Goal: Task Accomplishment & Management: Manage account settings

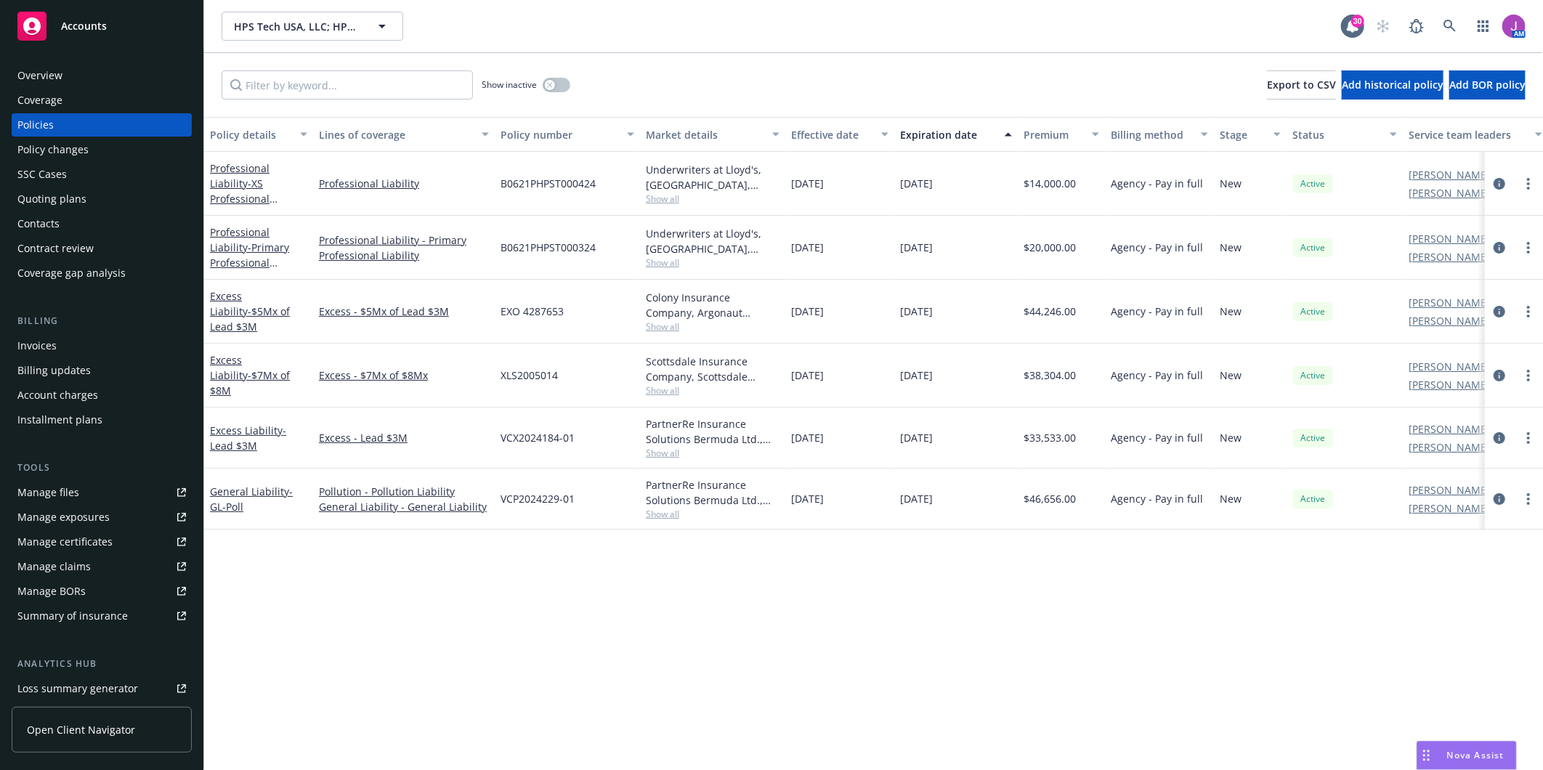
click at [68, 342] on div "Invoices" at bounding box center [101, 345] width 169 height 23
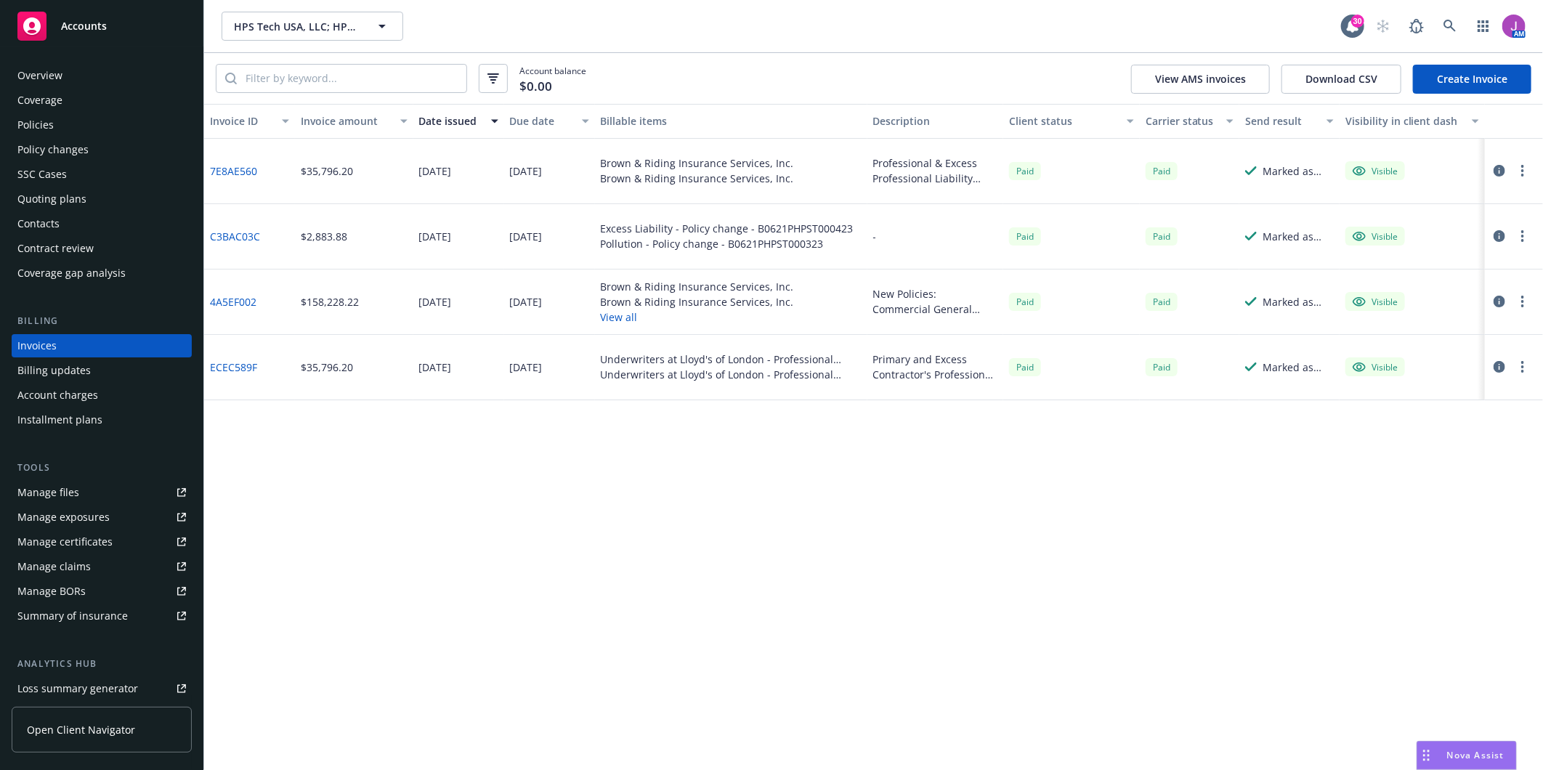
click at [73, 142] on div "Policy changes" at bounding box center [52, 149] width 71 height 23
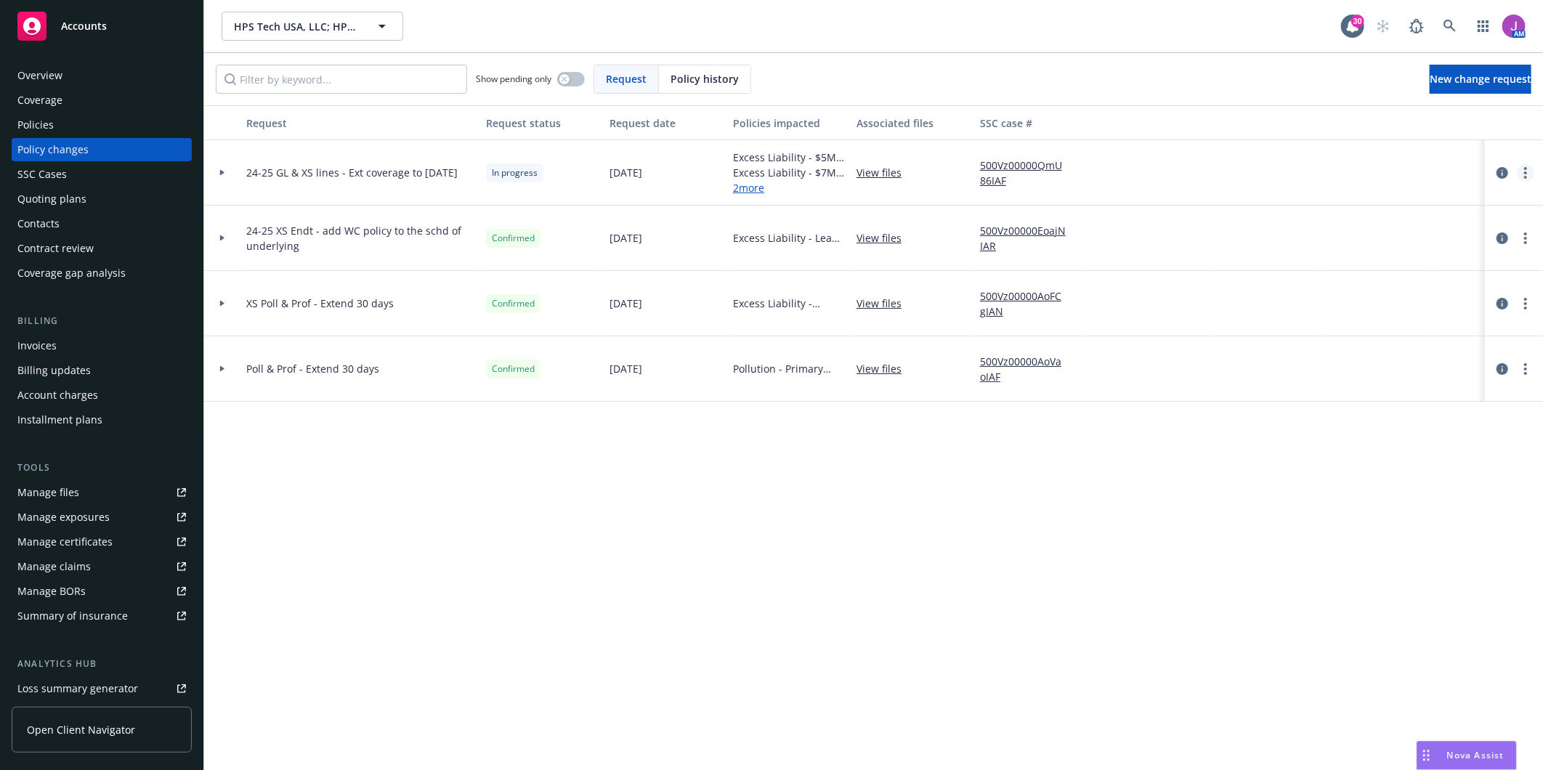
click at [1531, 171] on link "more" at bounding box center [1525, 172] width 17 height 17
click at [1359, 288] on link "Resume workflow" at bounding box center [1409, 289] width 249 height 29
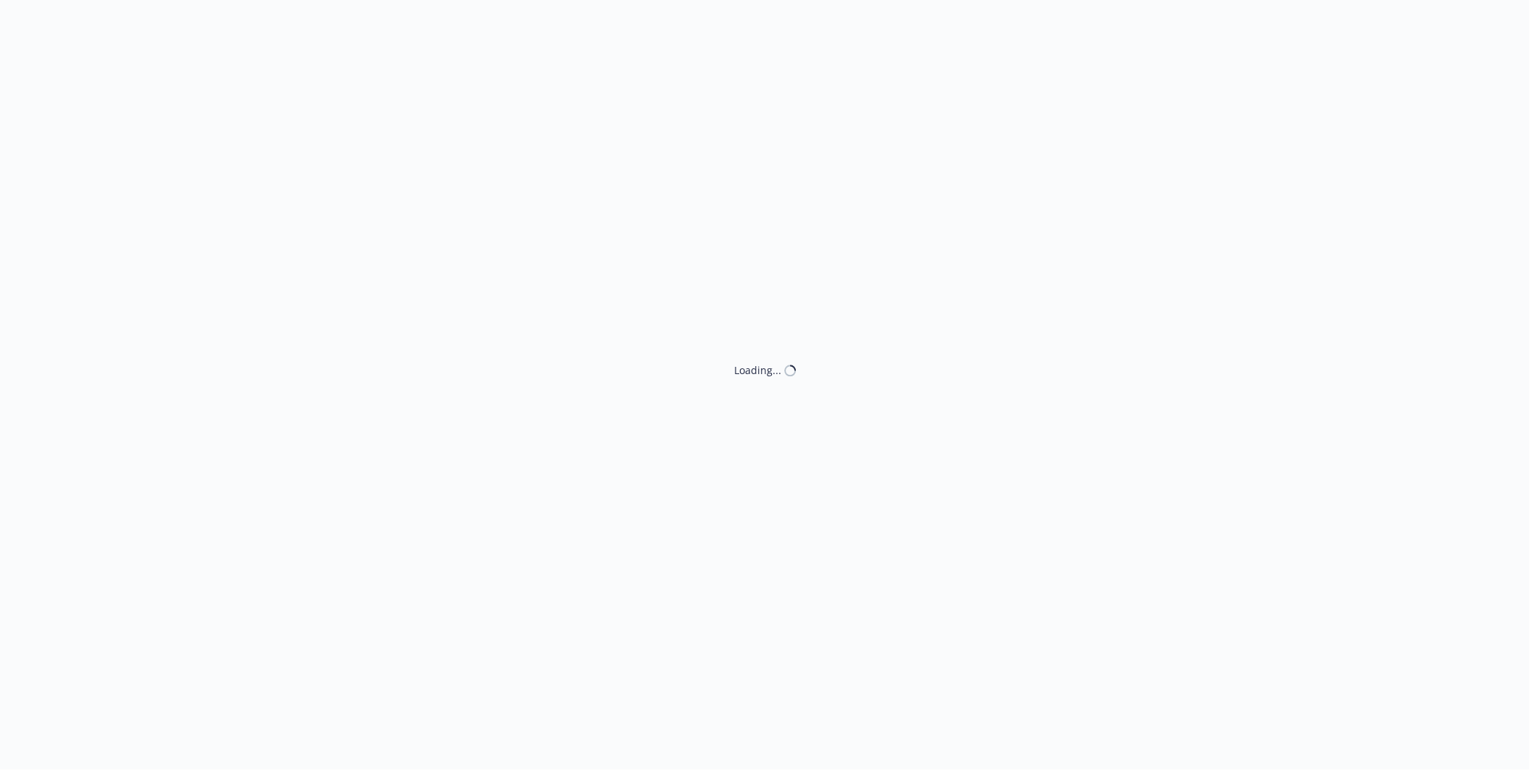
select select "ACCEPTED"
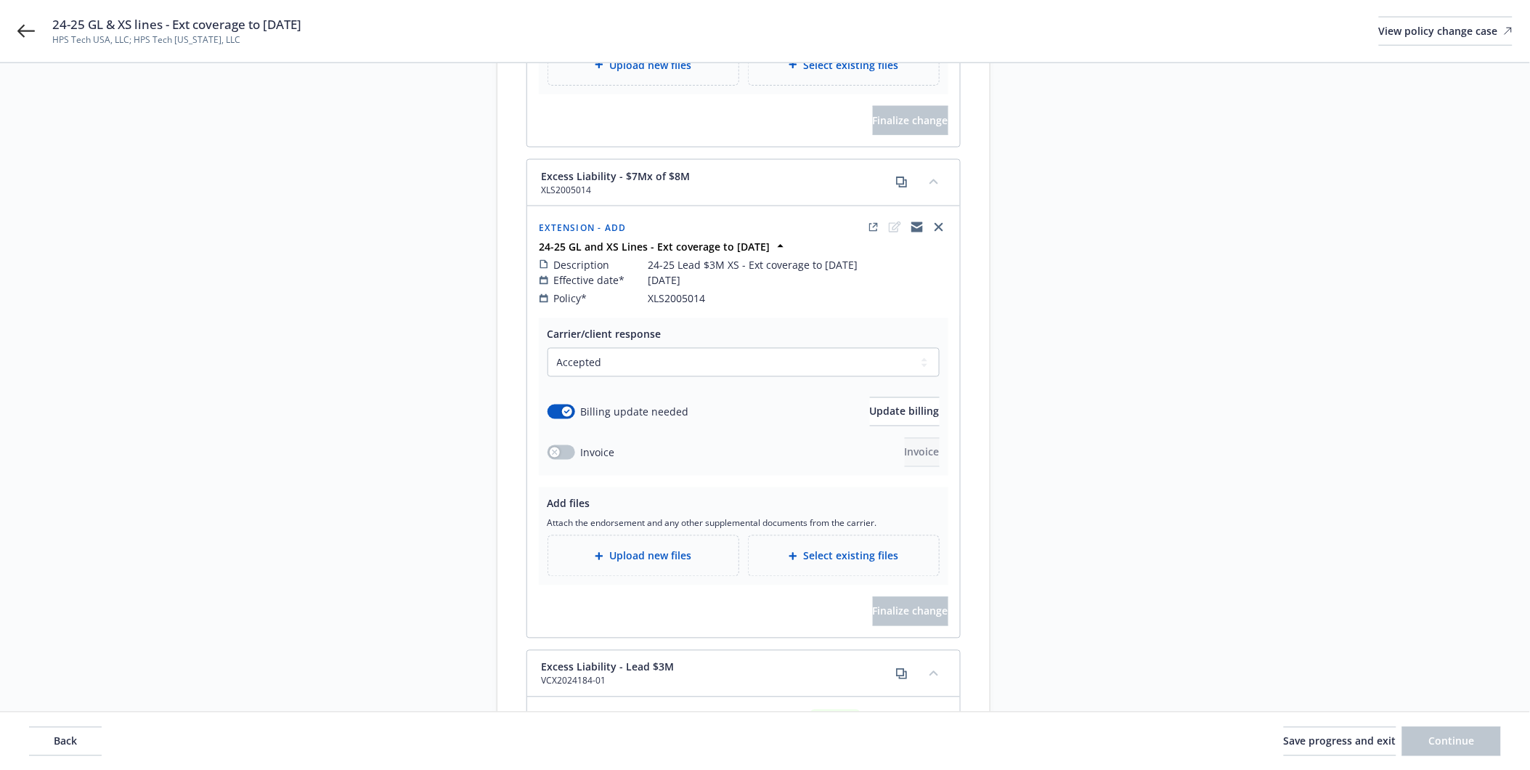
scroll to position [726, 0]
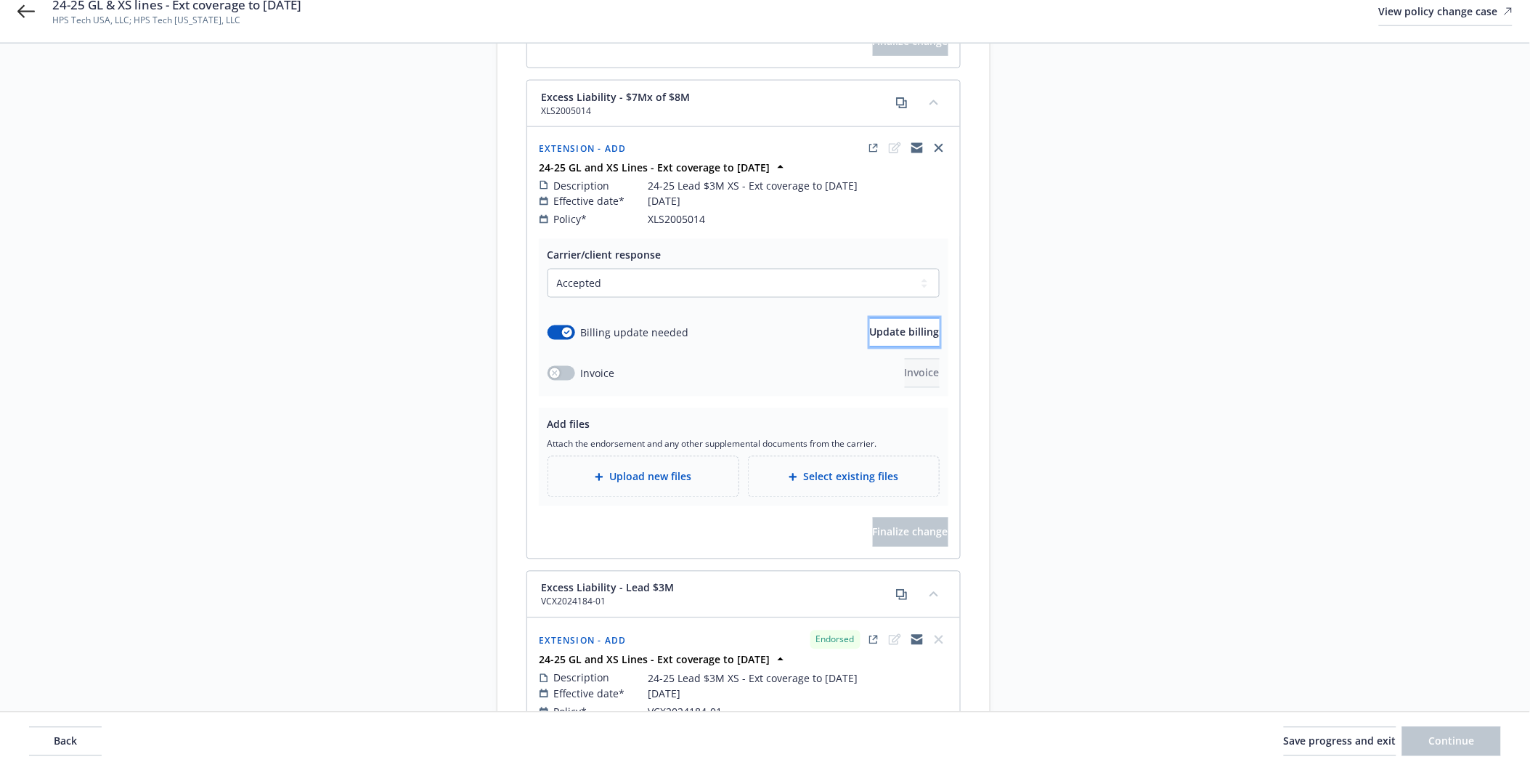
click at [883, 325] on span "Update billing" at bounding box center [905, 332] width 70 height 14
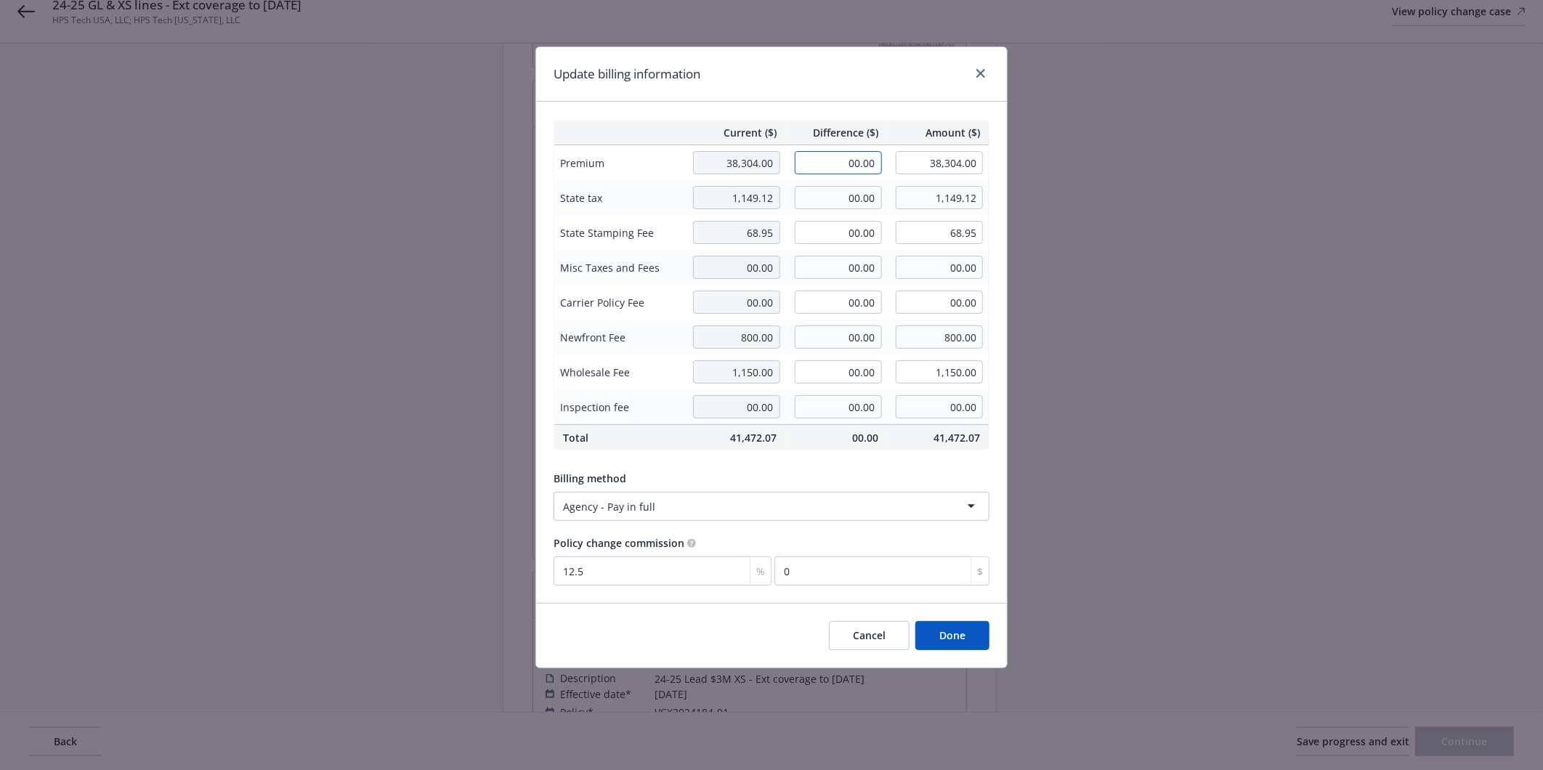
click at [848, 161] on input "00.00" at bounding box center [838, 162] width 87 height 23
type input "6,296.54"
type input "44,600.54"
type input "787.07"
click at [831, 187] on input "00.00" at bounding box center [838, 197] width 87 height 23
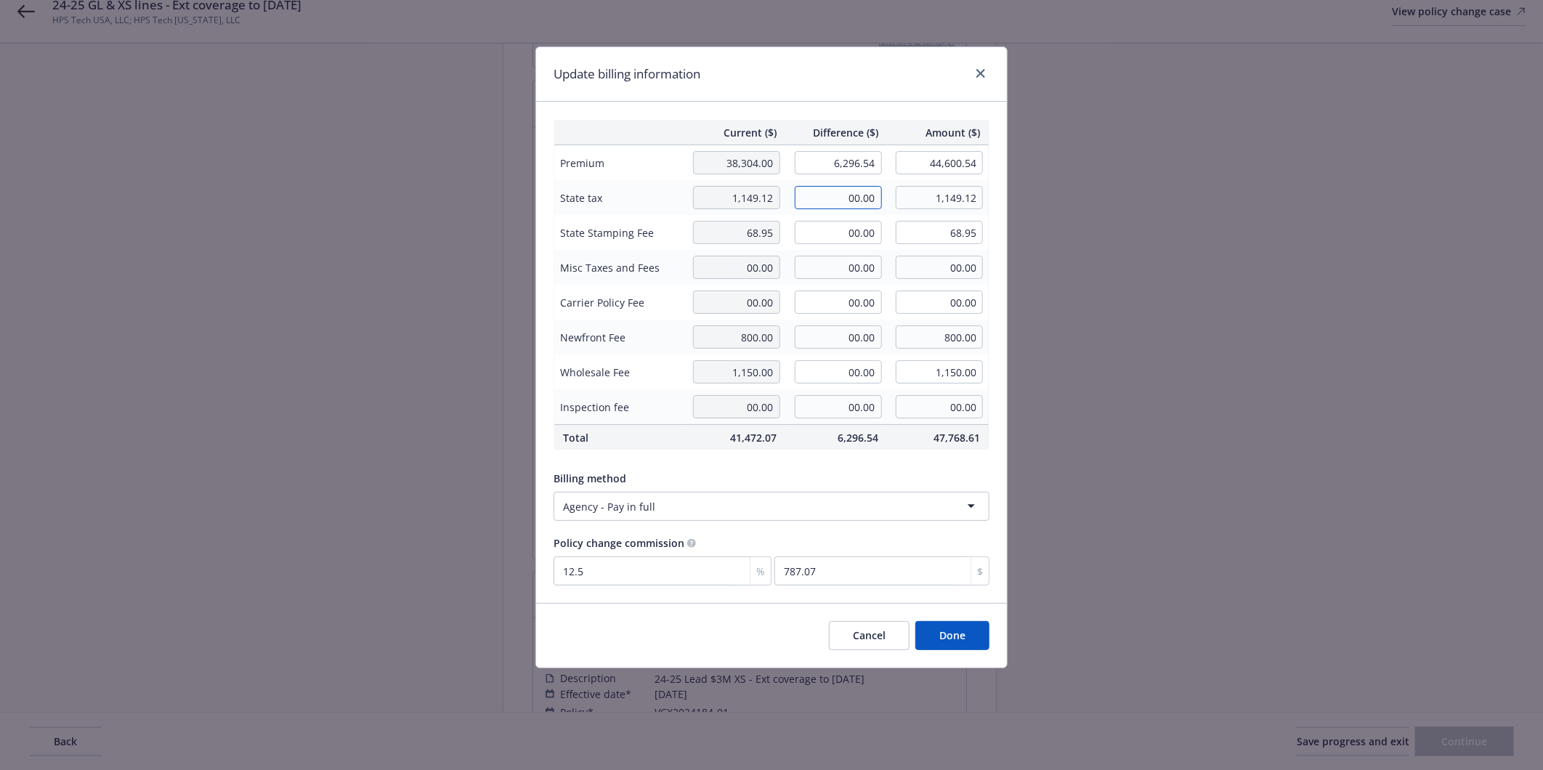
type input "2"
type input "188.09"
type input "1,337.21"
click at [836, 232] on input "00.00" at bounding box center [838, 232] width 87 height 23
type input "11.29"
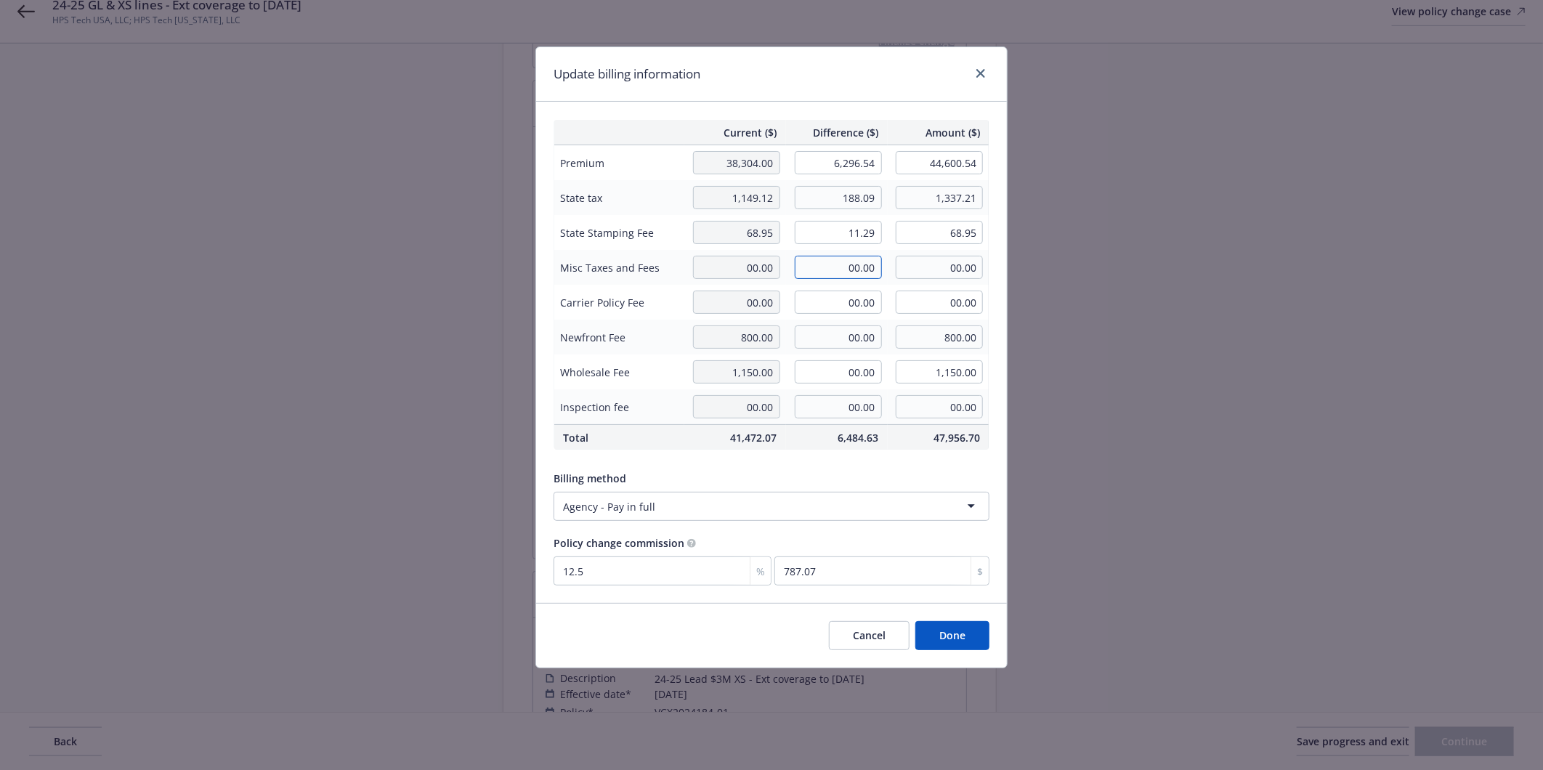
type input "80.24"
click at [822, 266] on input "00.00" at bounding box center [838, 267] width 87 height 23
click at [835, 376] on input "00.00" at bounding box center [838, 371] width 87 height 23
type input "250.00"
type input "1,400.00"
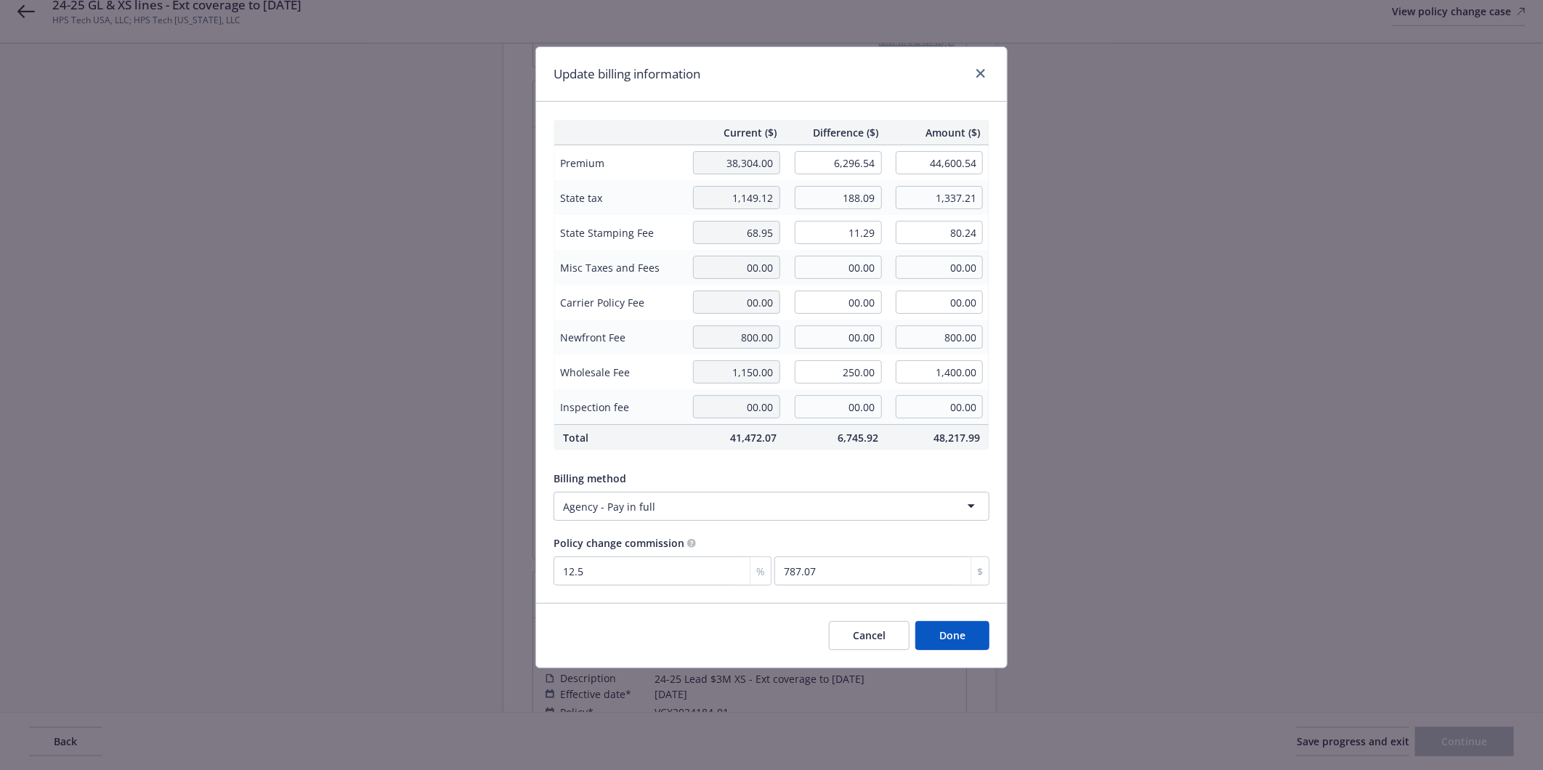
click at [738, 473] on div "Billing method" at bounding box center [771, 478] width 436 height 15
click at [960, 636] on button "Done" at bounding box center [952, 635] width 74 height 29
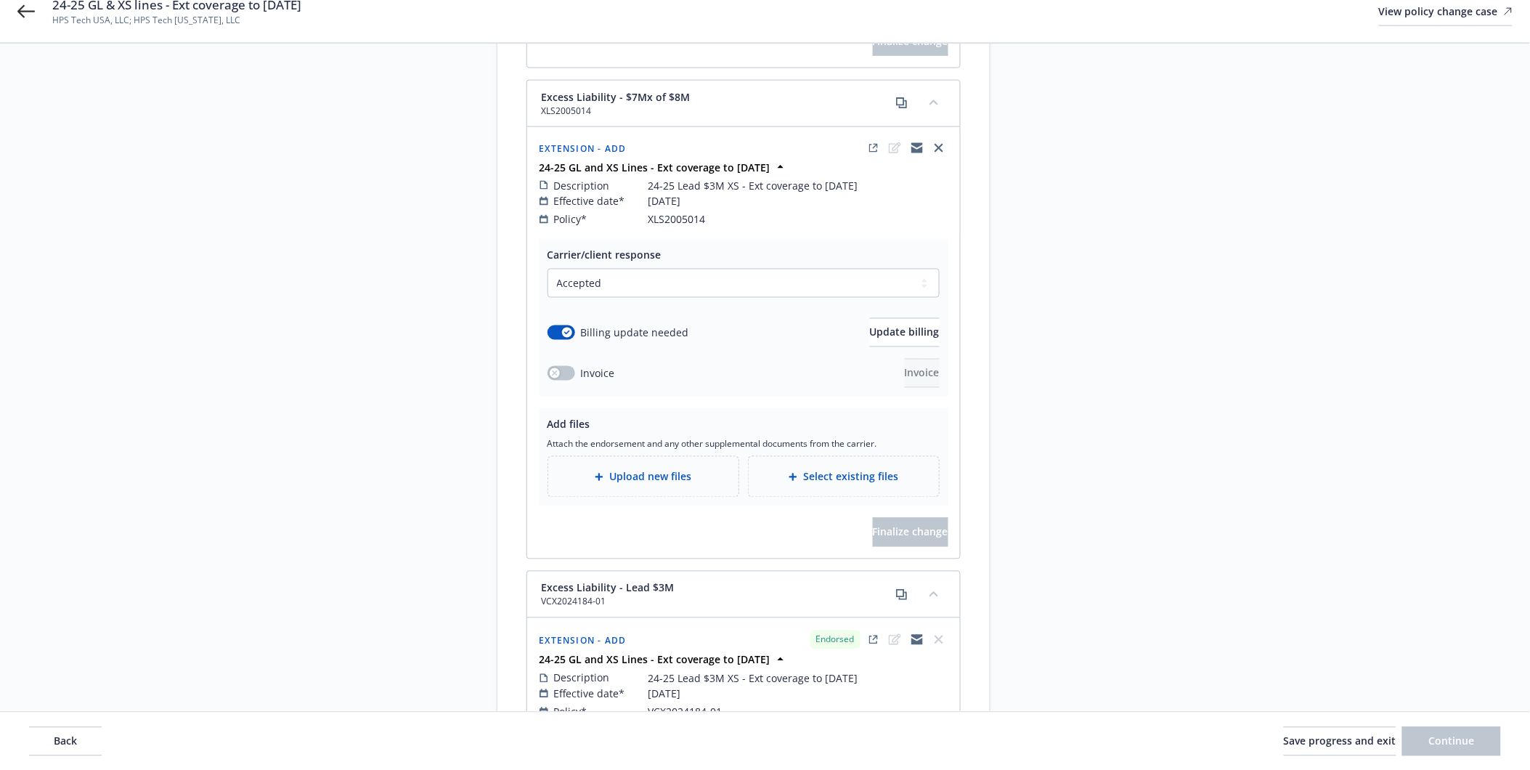
click at [665, 469] on span "Upload new files" at bounding box center [650, 476] width 82 height 15
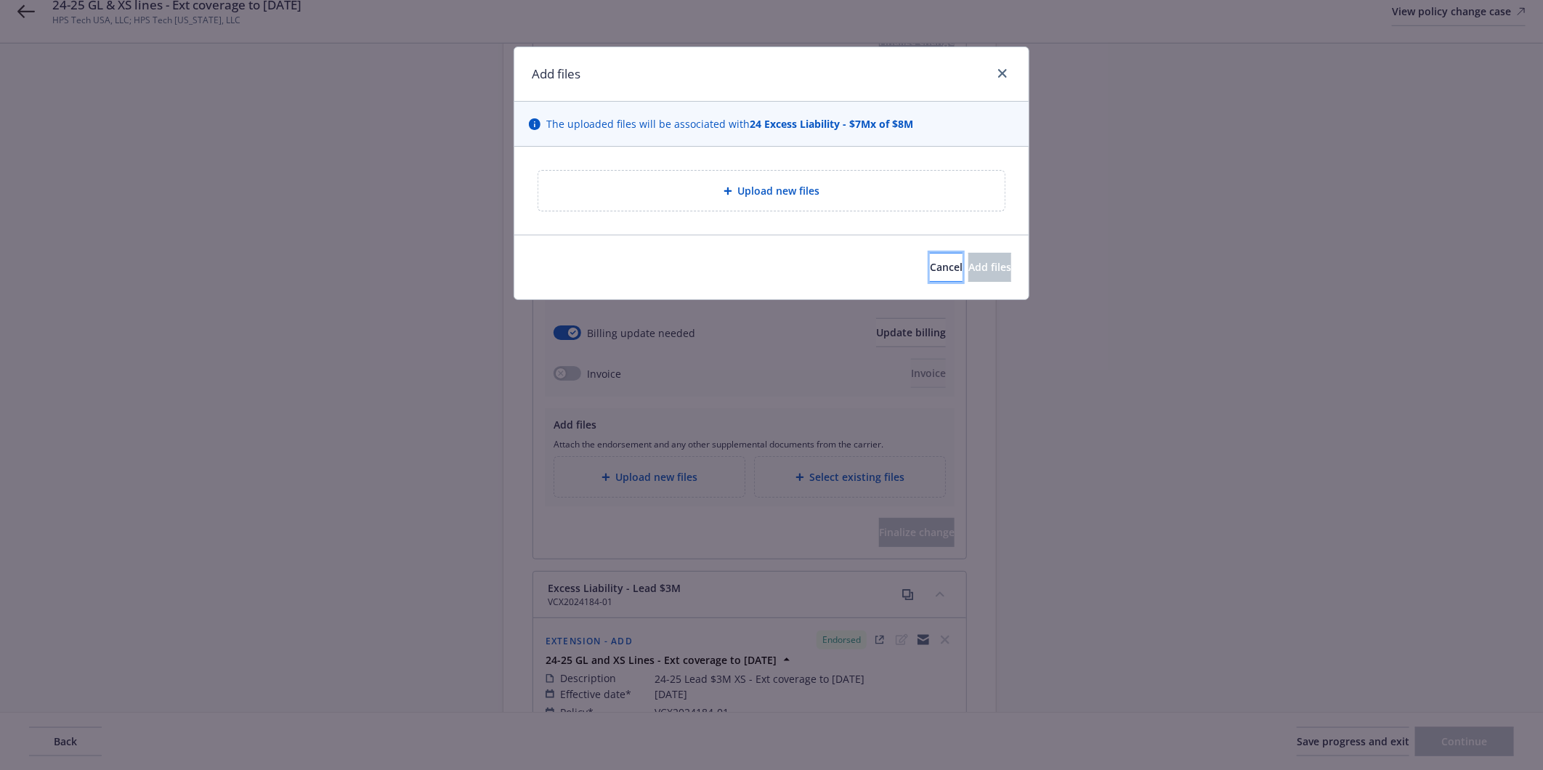
click at [930, 269] on span "Cancel" at bounding box center [946, 267] width 33 height 14
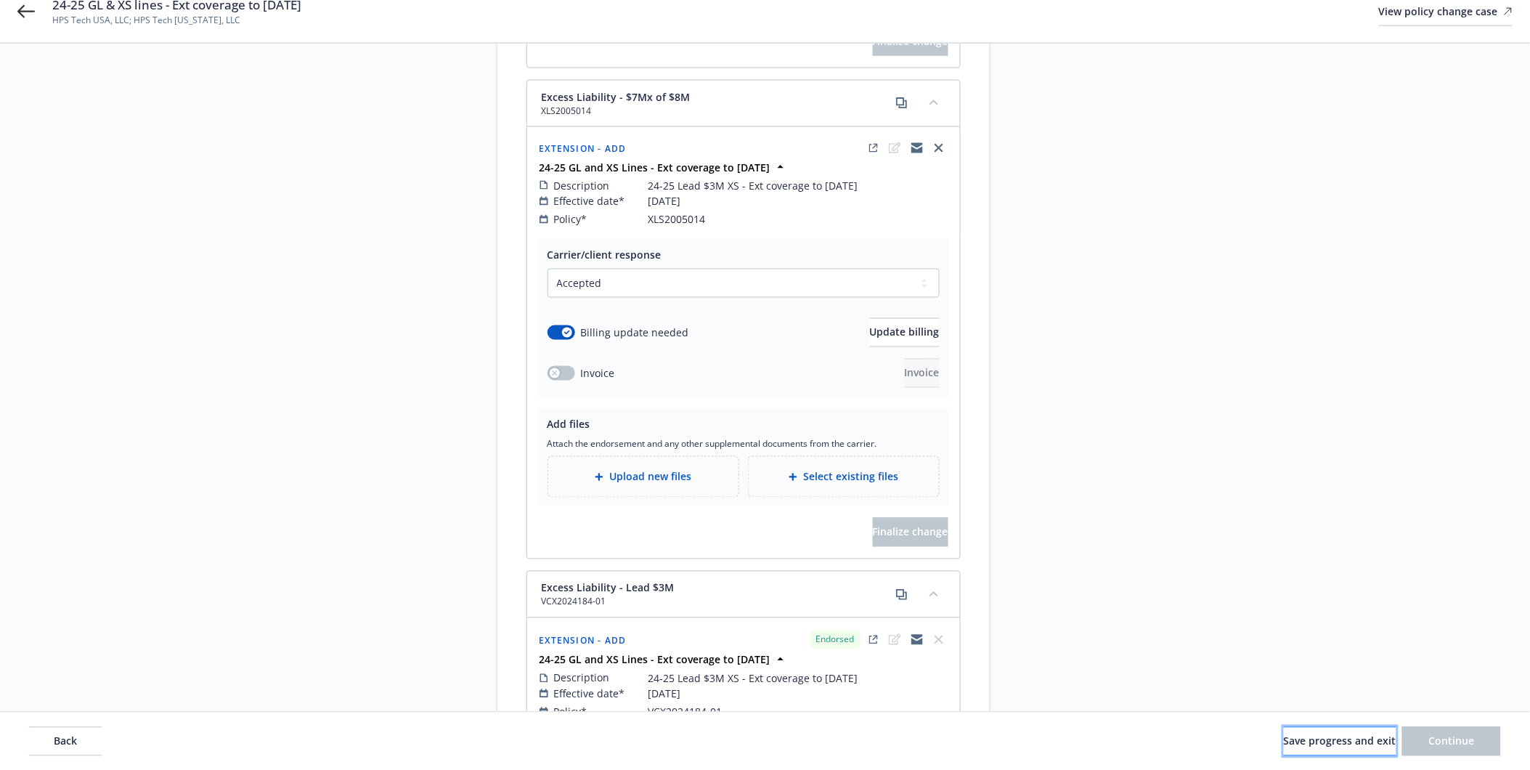
click at [1328, 729] on button "Save progress and exit" at bounding box center [1340, 740] width 113 height 29
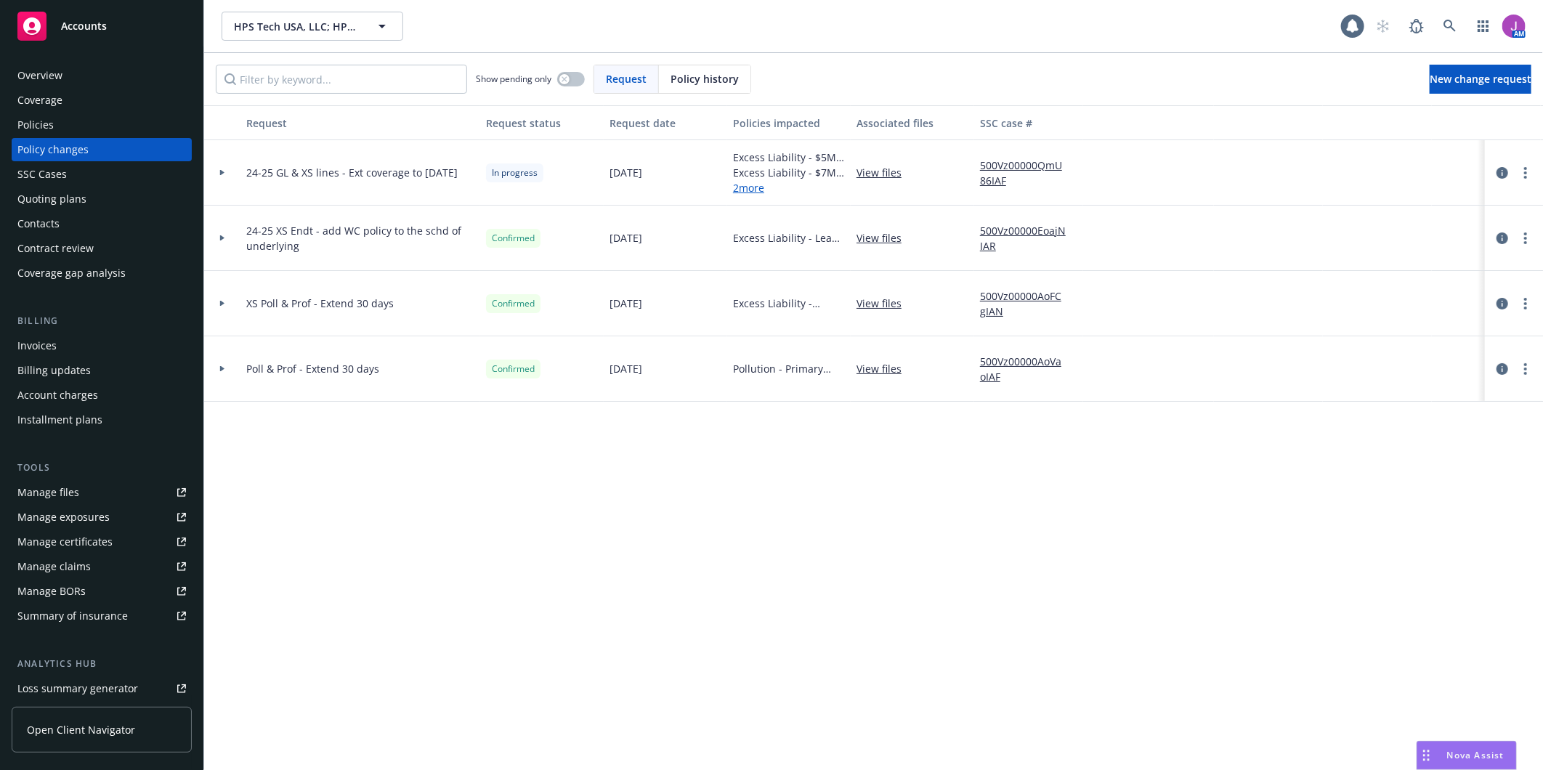
click at [44, 346] on div "Invoices" at bounding box center [36, 345] width 39 height 23
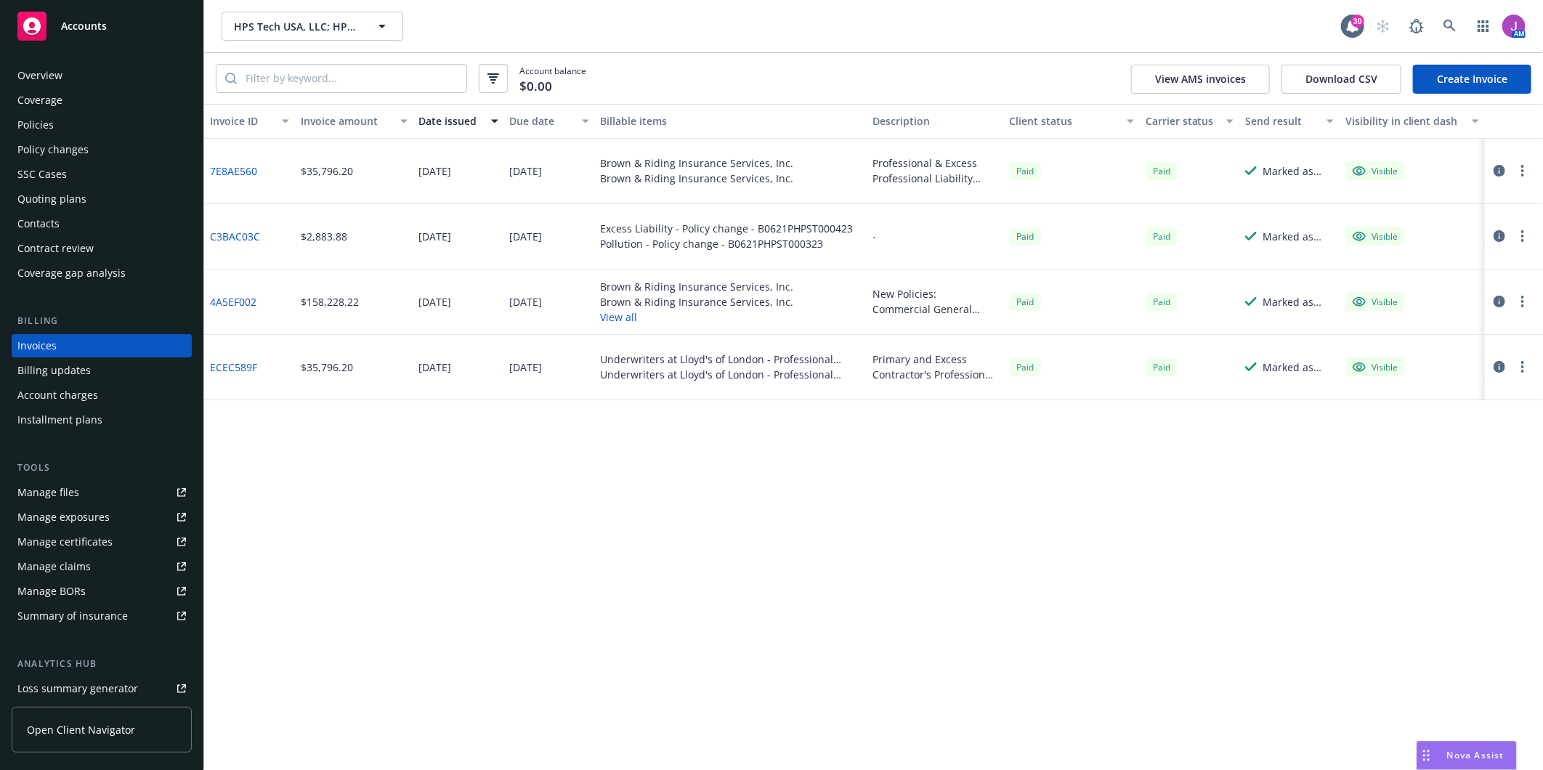
click at [1462, 80] on link "Create Invoice" at bounding box center [1472, 79] width 118 height 29
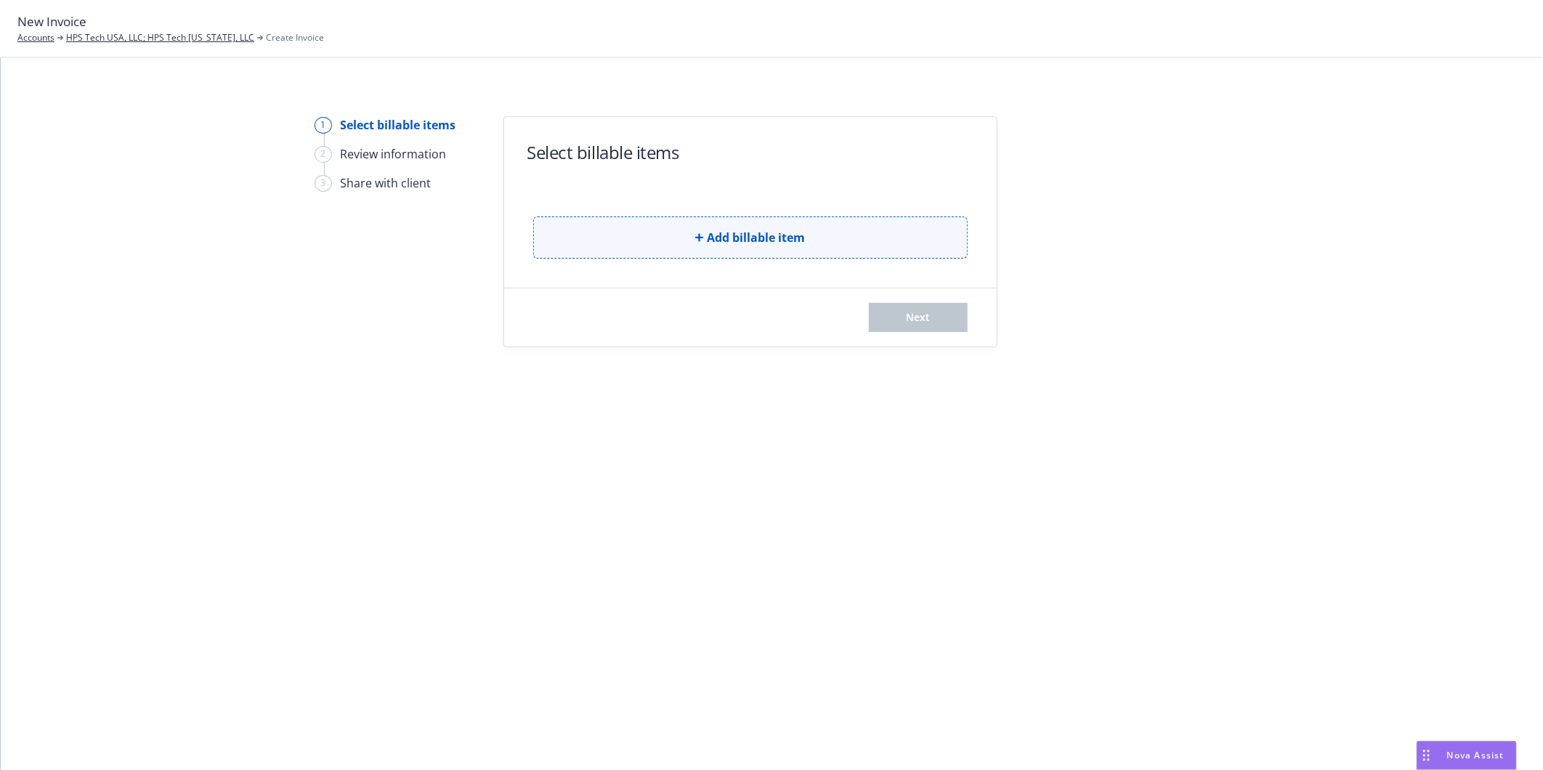
click at [719, 243] on span "Add billable item" at bounding box center [756, 237] width 98 height 17
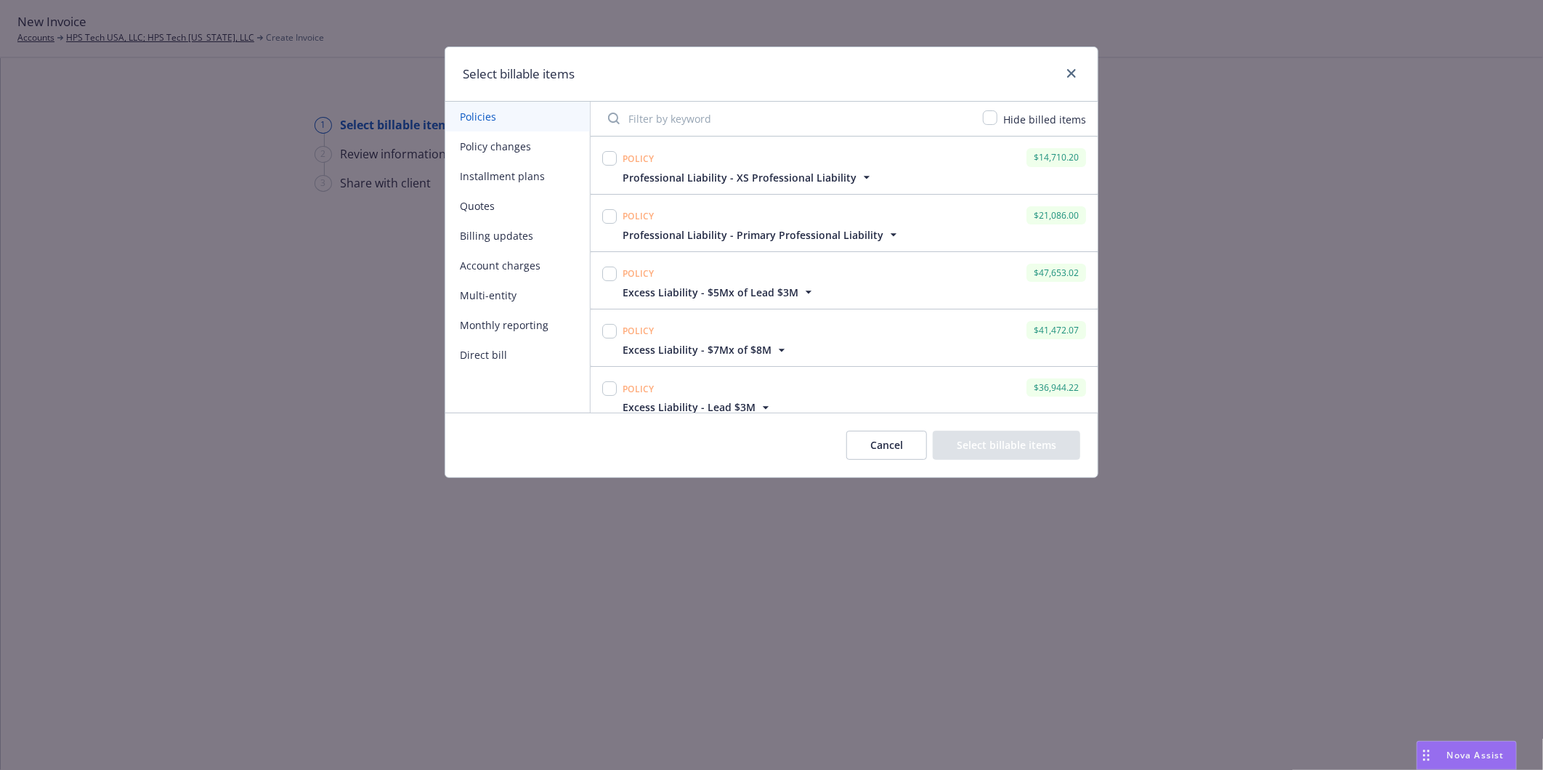
click at [498, 142] on button "Policy changes" at bounding box center [517, 146] width 145 height 30
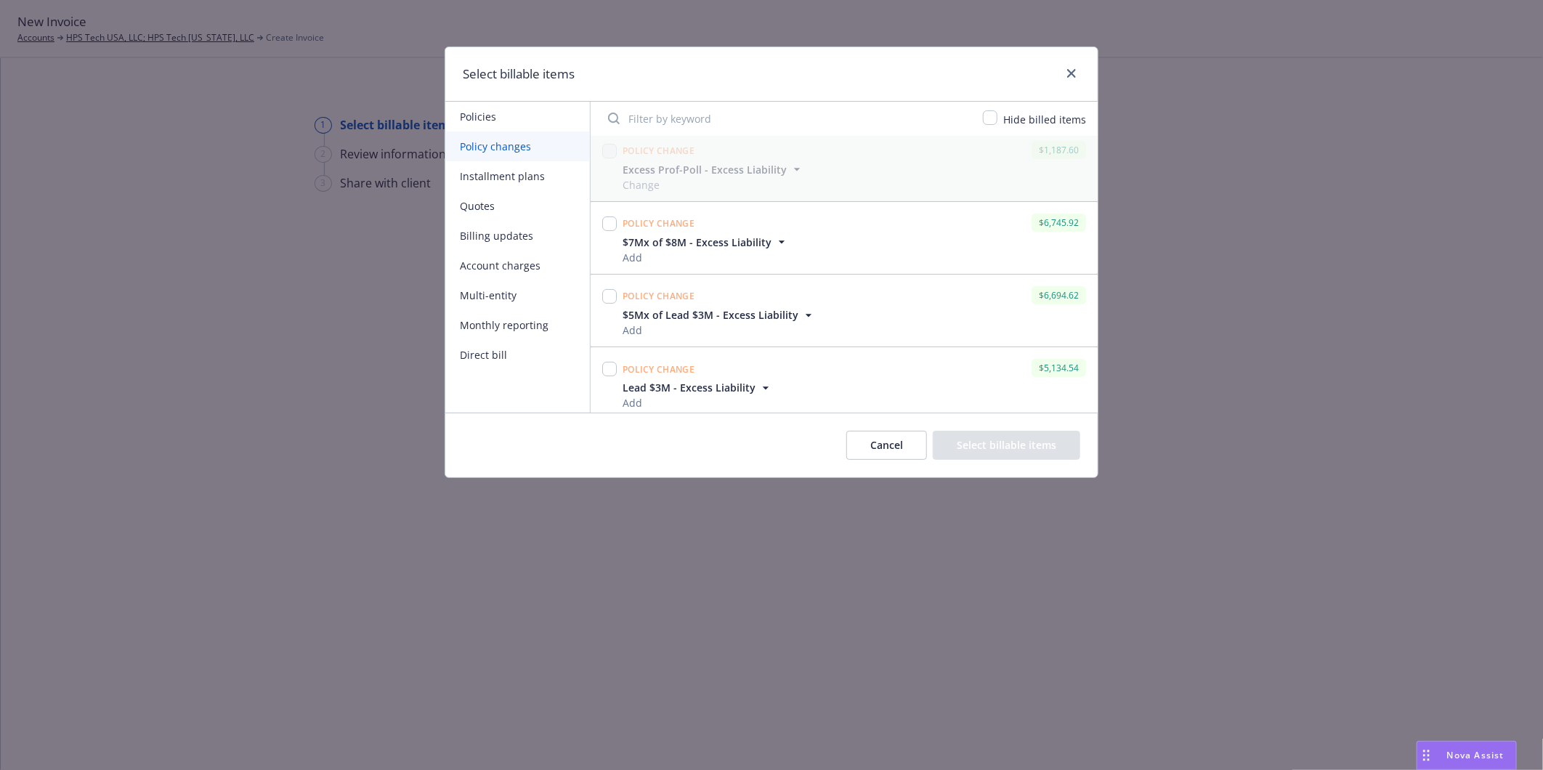
scroll to position [161, 0]
click at [609, 146] on input "checkbox" at bounding box center [609, 144] width 15 height 15
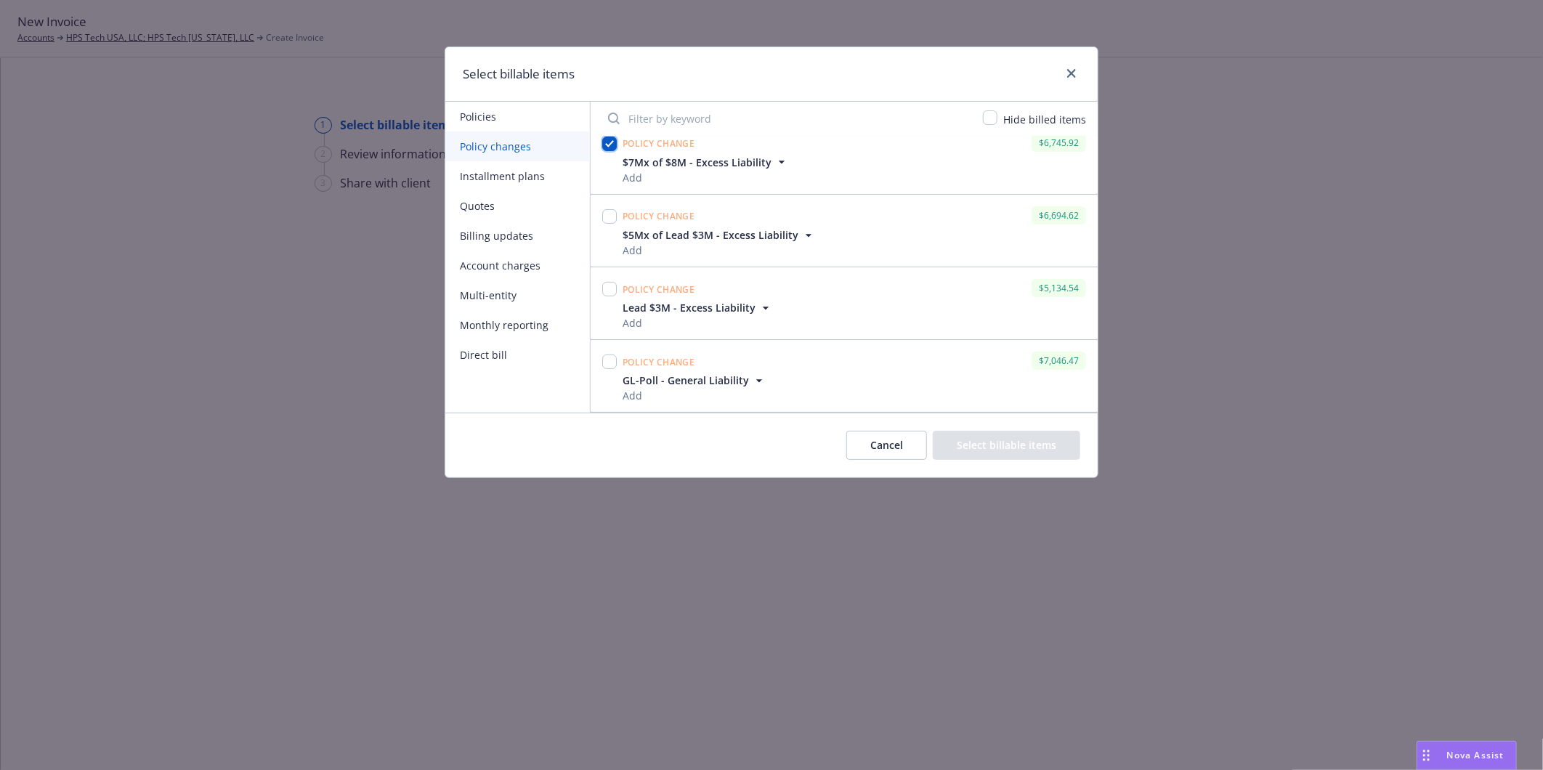
checkbox input "true"
click at [608, 215] on input "checkbox" at bounding box center [609, 216] width 15 height 15
checkbox input "true"
click at [612, 296] on div at bounding box center [609, 289] width 15 height 20
click at [612, 293] on input "checkbox" at bounding box center [609, 289] width 15 height 15
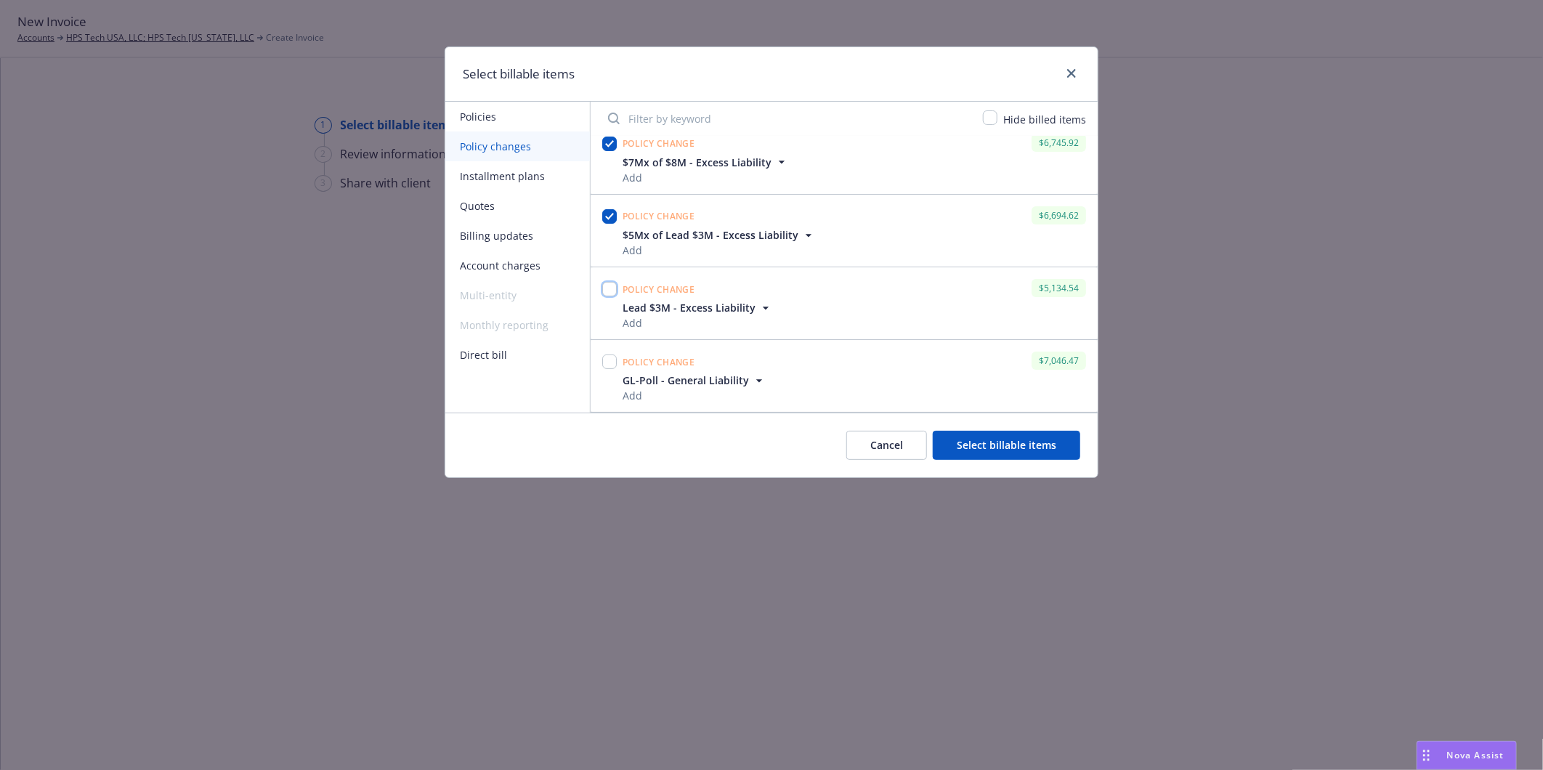
checkbox input "true"
click at [610, 367] on input "checkbox" at bounding box center [609, 361] width 15 height 15
checkbox input "true"
click at [1024, 454] on button "Select billable items" at bounding box center [1006, 445] width 147 height 29
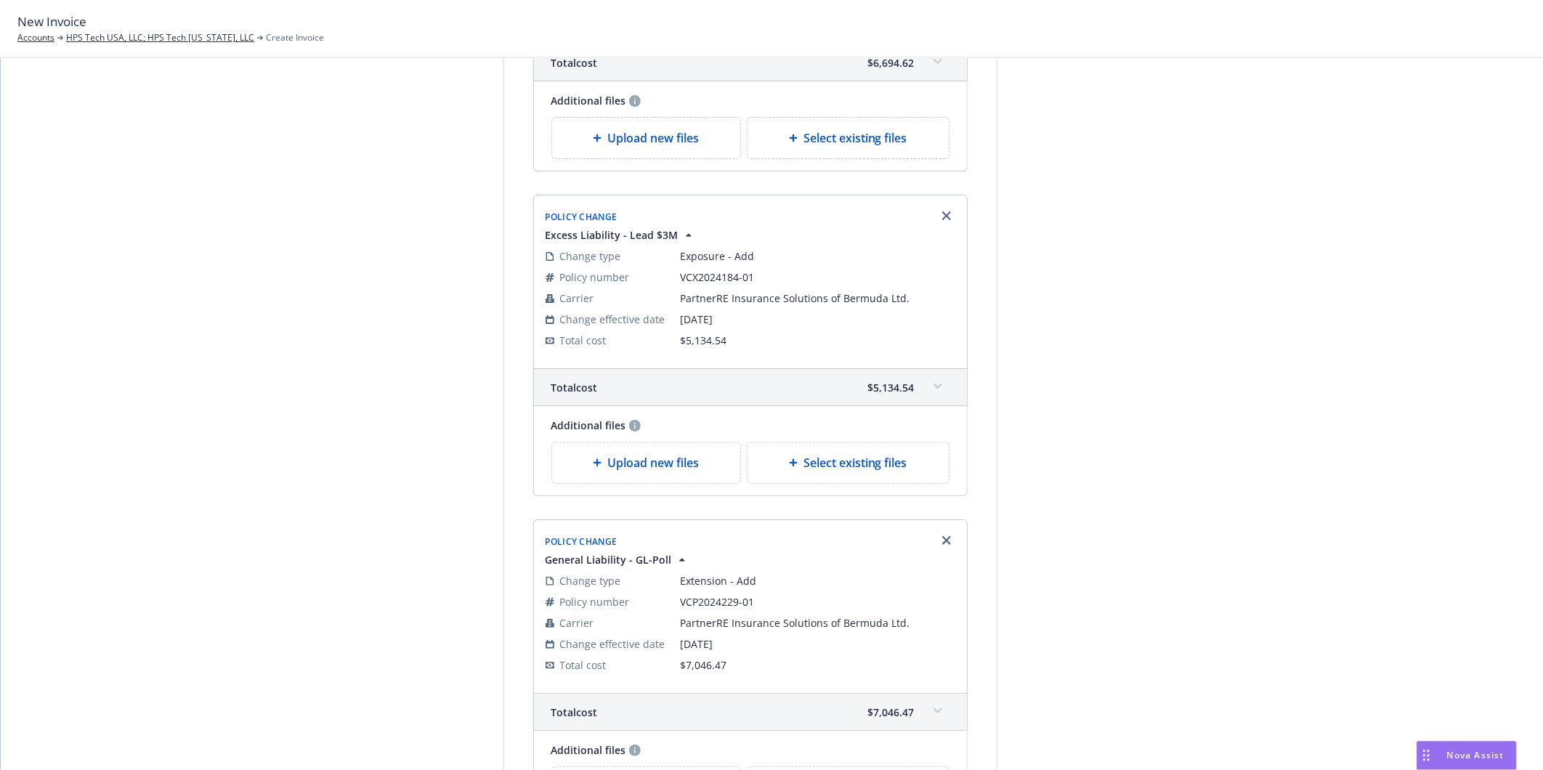
scroll to position [1026, 0]
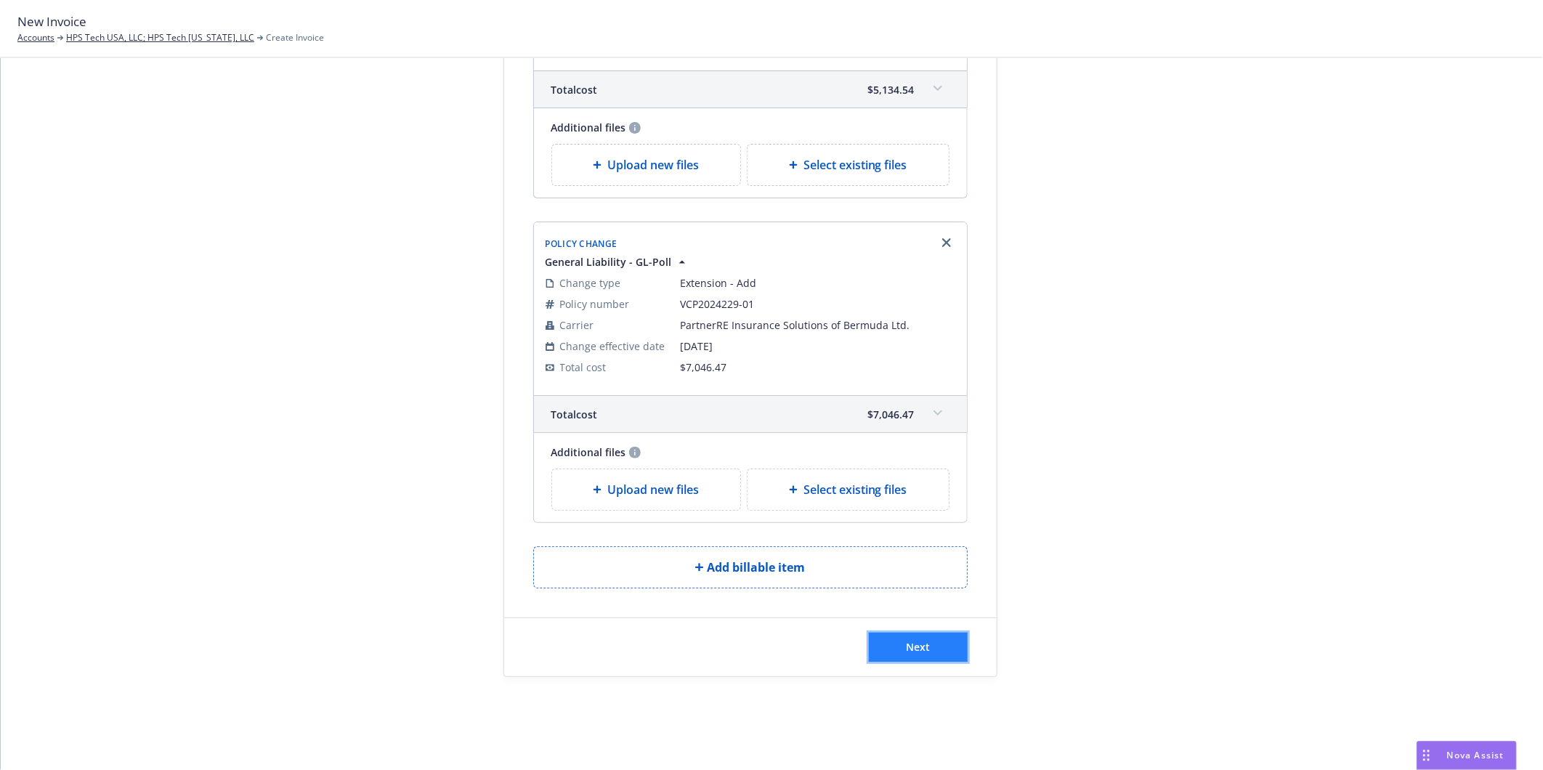
click at [930, 651] on button "Next" at bounding box center [918, 647] width 99 height 29
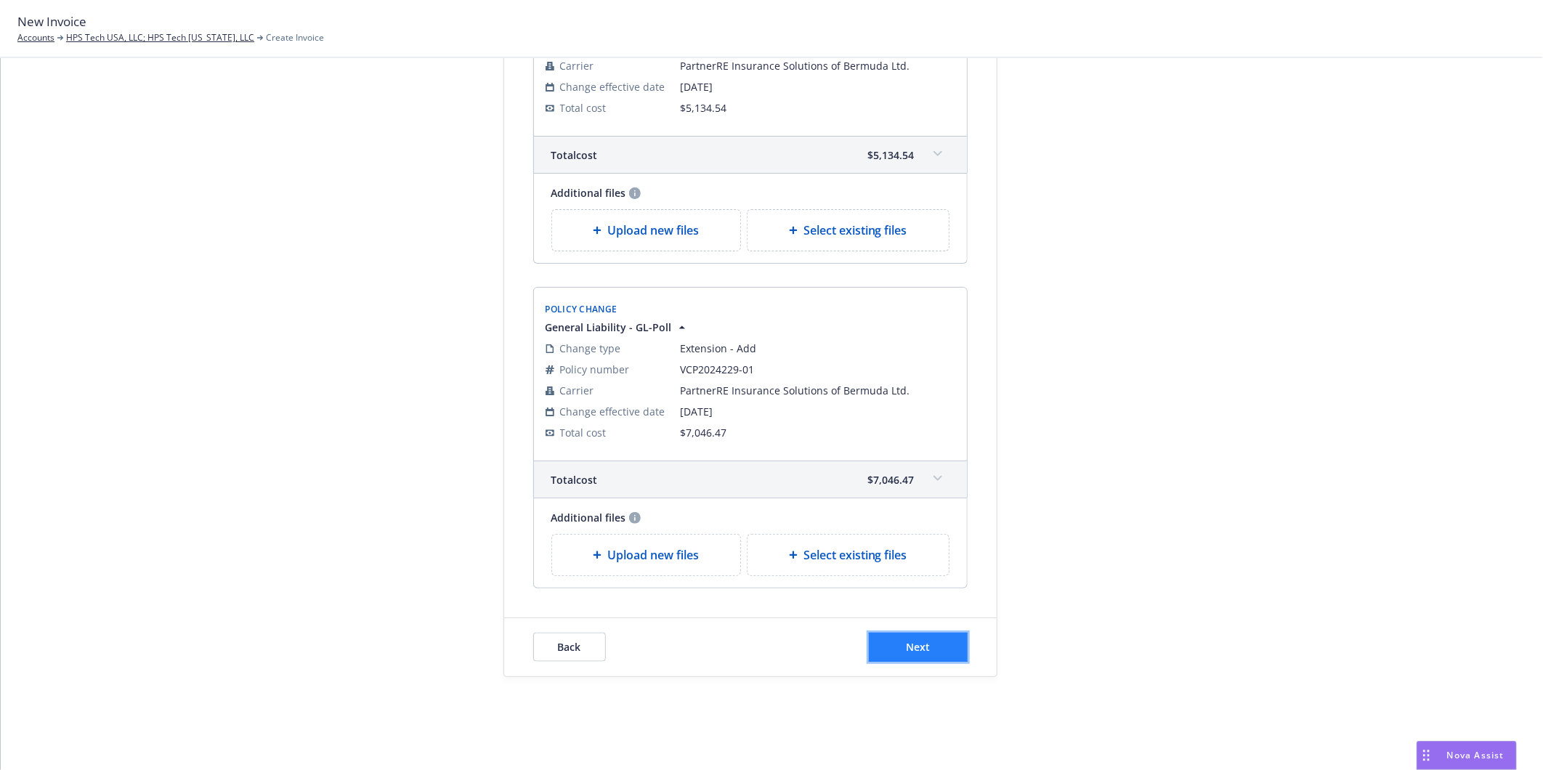
click at [920, 645] on span "Next" at bounding box center [918, 647] width 24 height 14
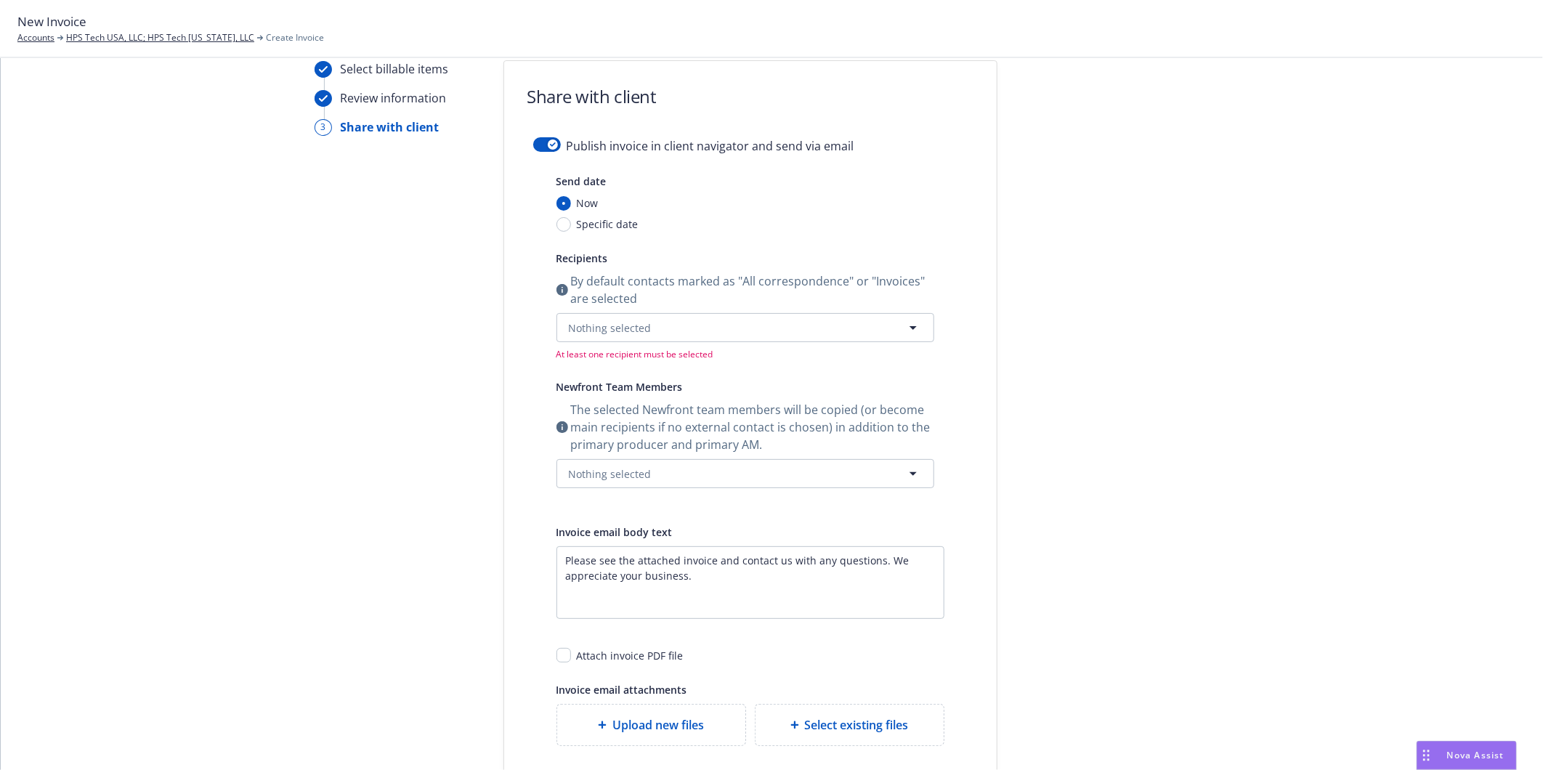
scroll to position [81, 0]
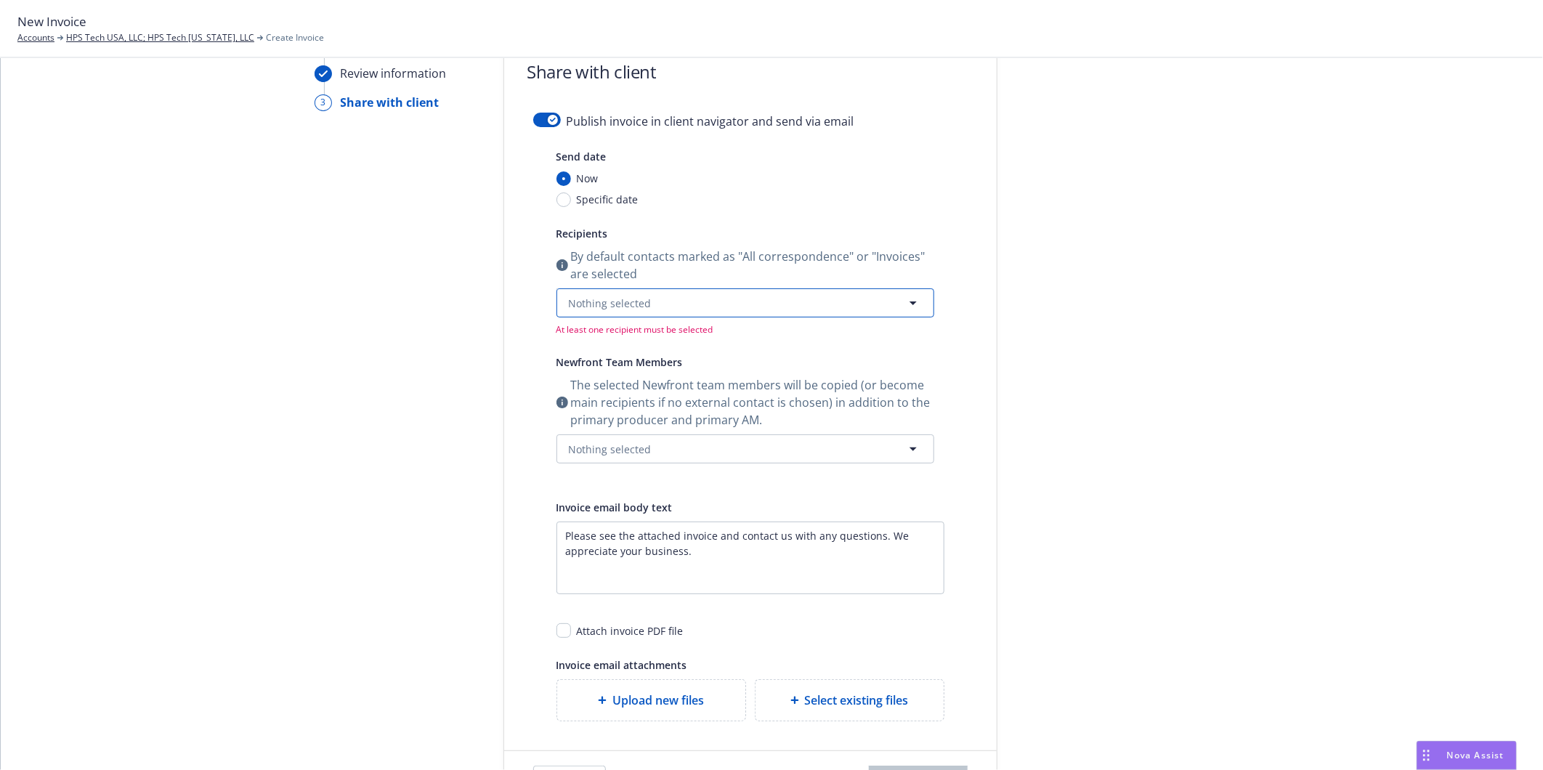
click at [598, 313] on button "Nothing selected" at bounding box center [745, 302] width 378 height 29
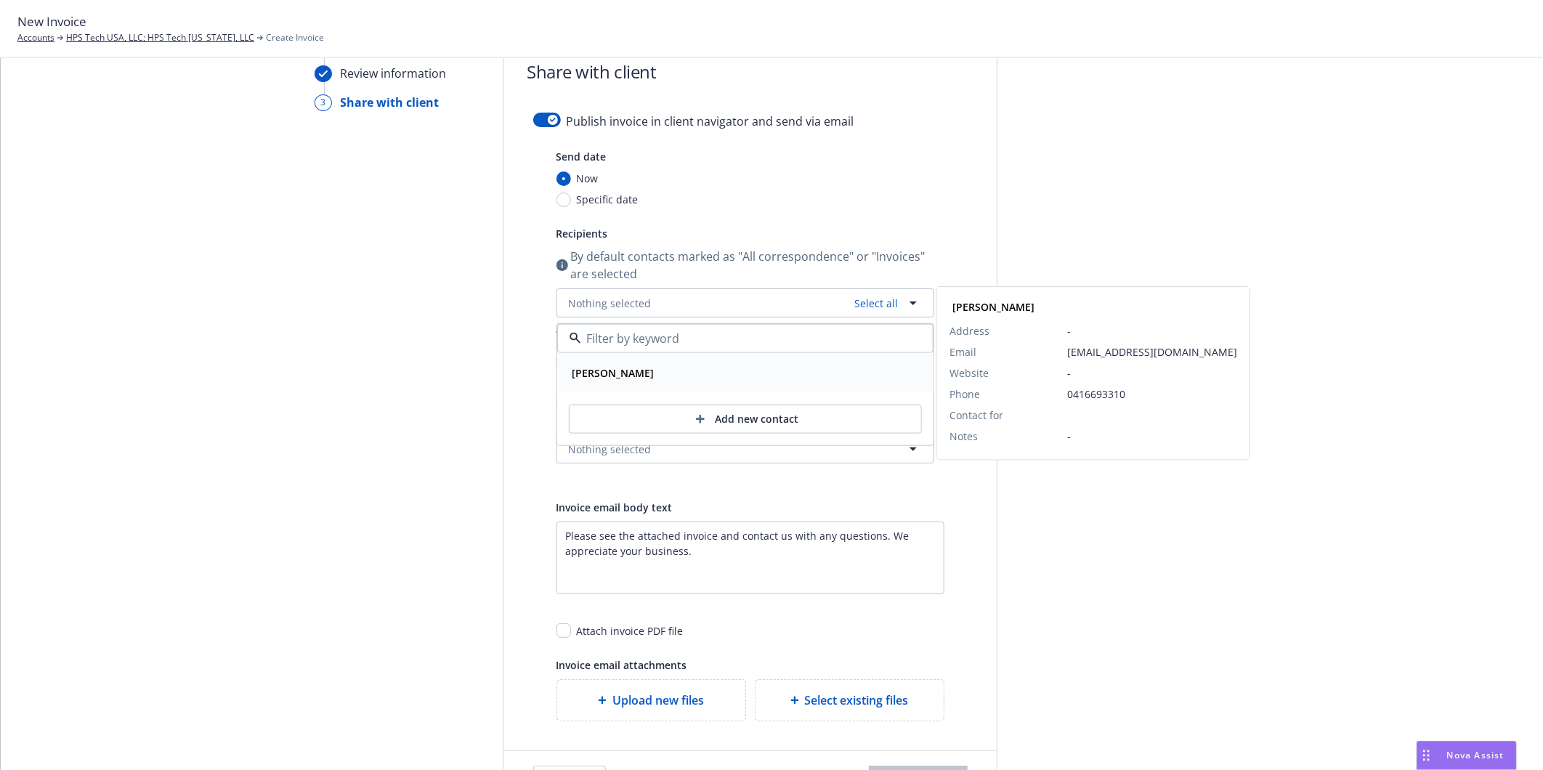
click at [593, 373] on strong "Leia Noble" at bounding box center [613, 373] width 82 height 14
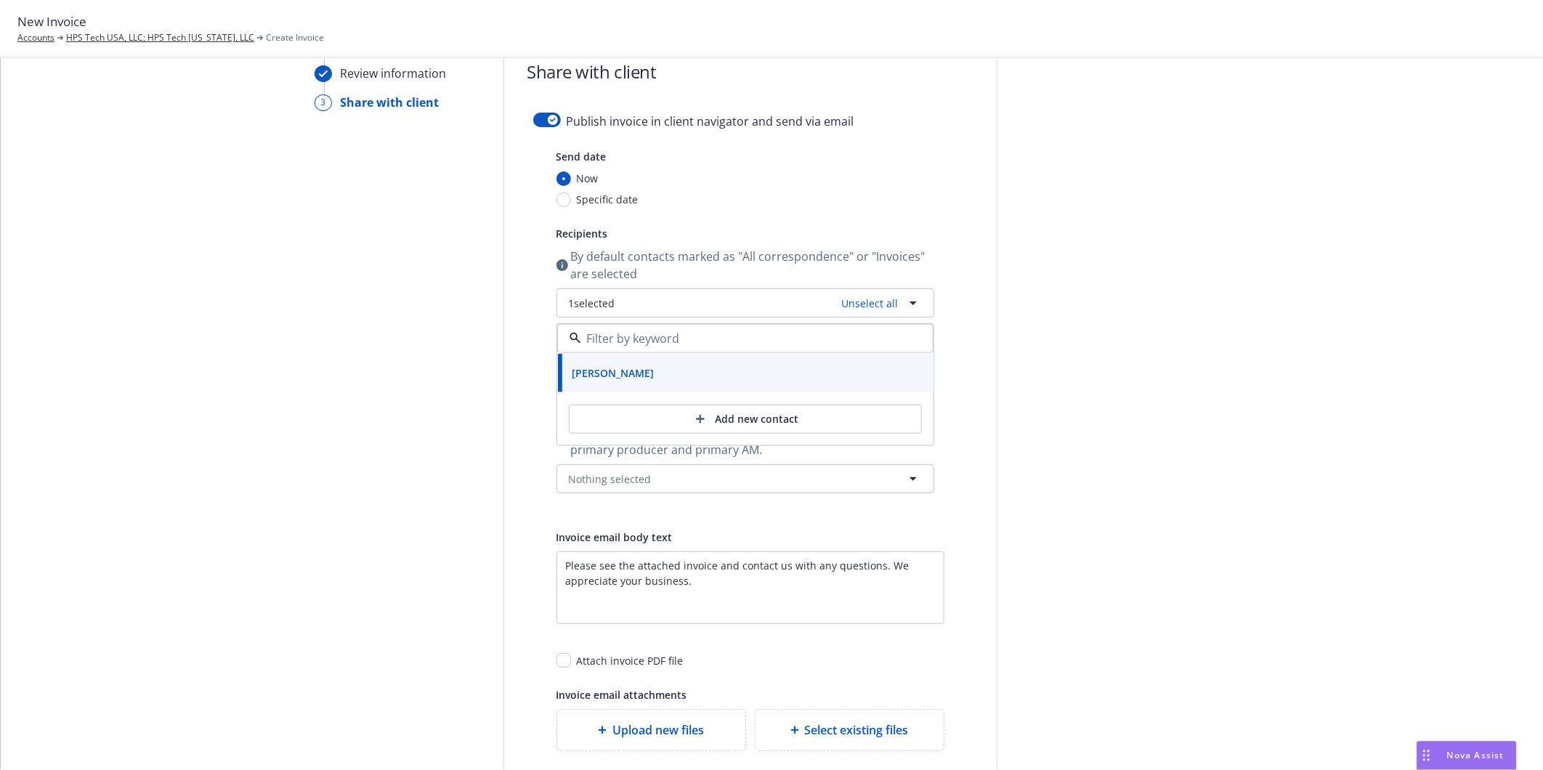
click at [1100, 200] on div at bounding box center [1127, 438] width 203 height 804
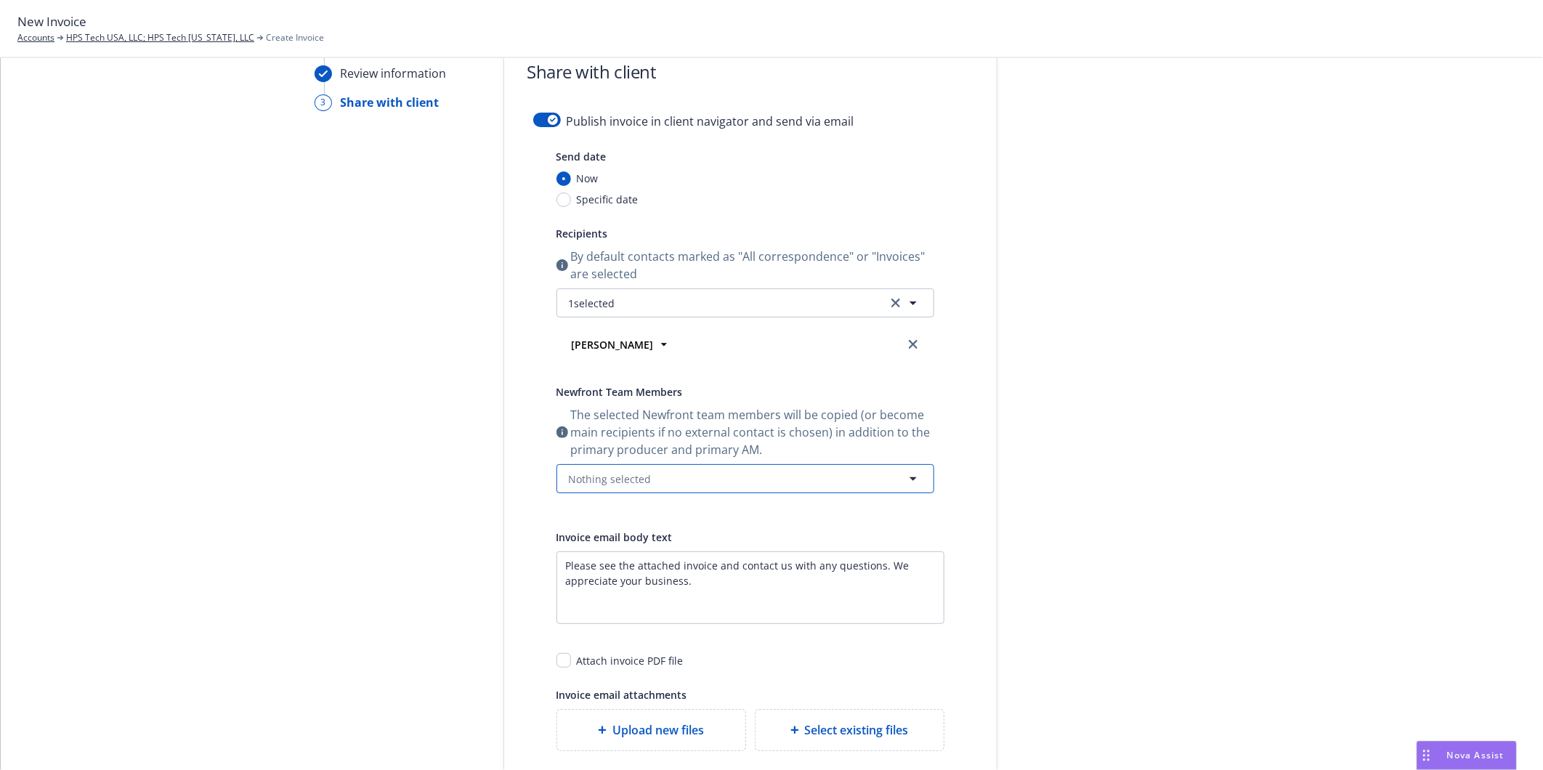
click at [652, 484] on button "Nothing selected" at bounding box center [745, 478] width 378 height 29
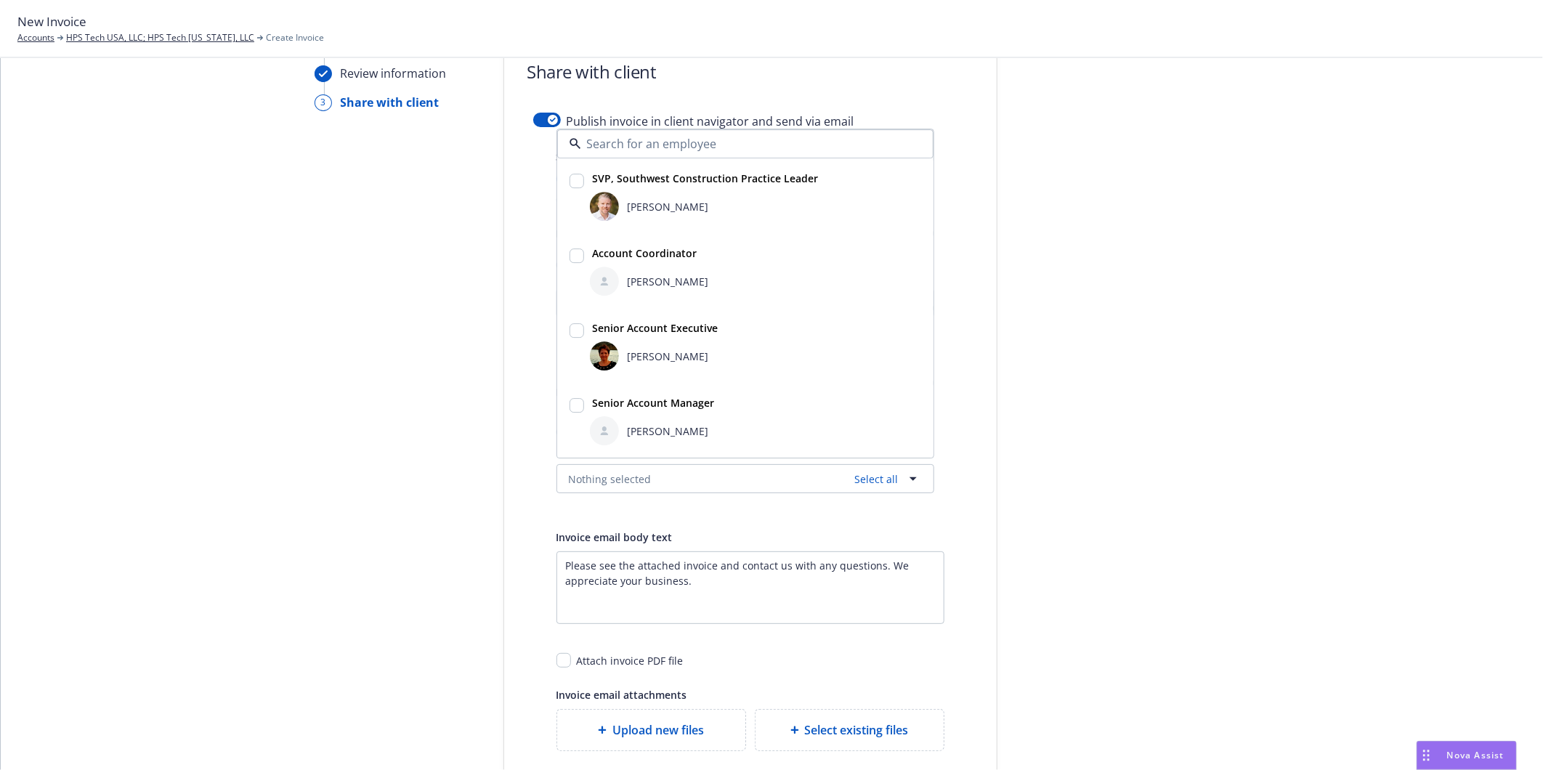
click at [569, 407] on input "checkbox" at bounding box center [576, 405] width 15 height 15
checkbox input "true"
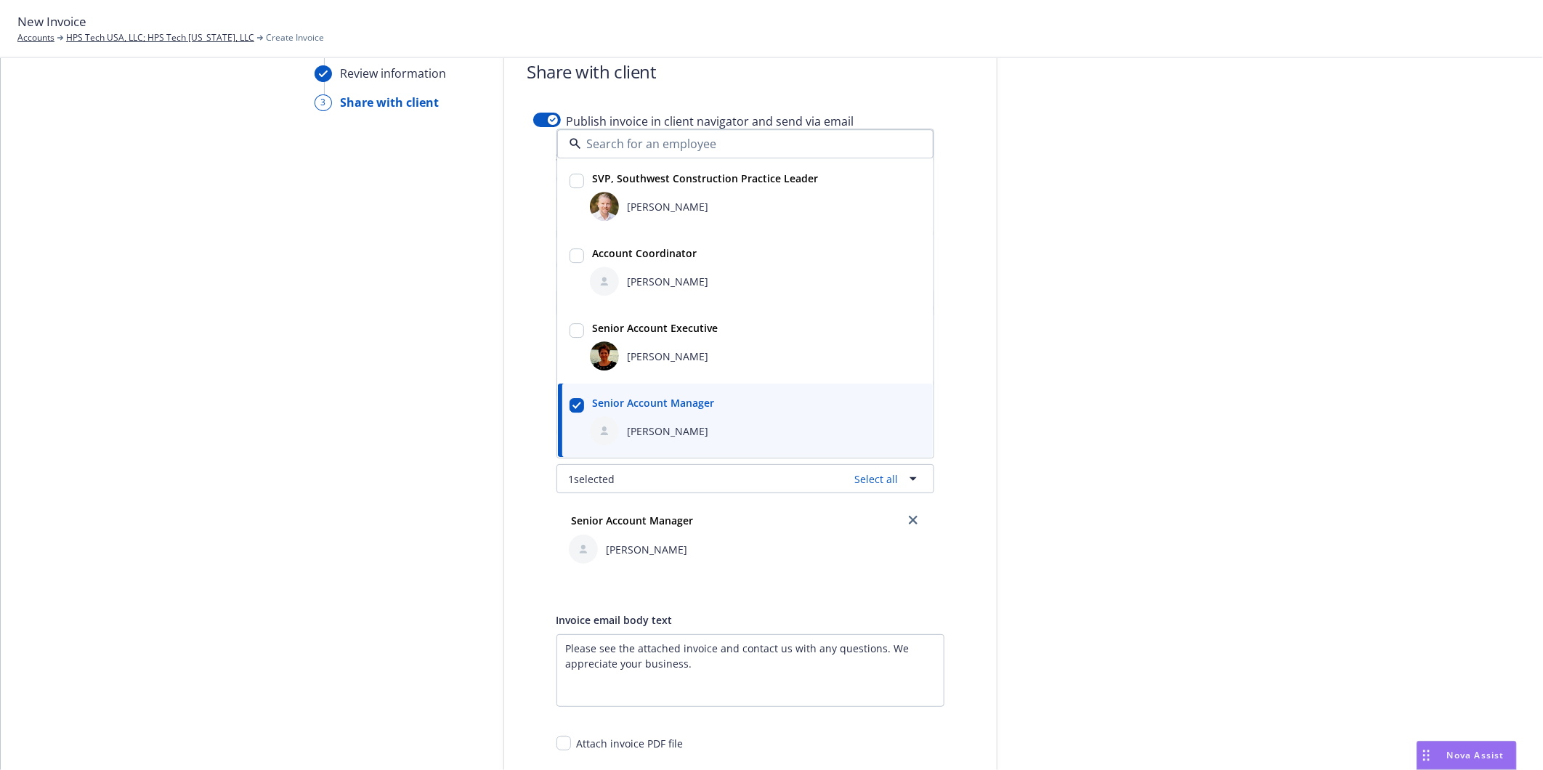
scroll to position [161, 0]
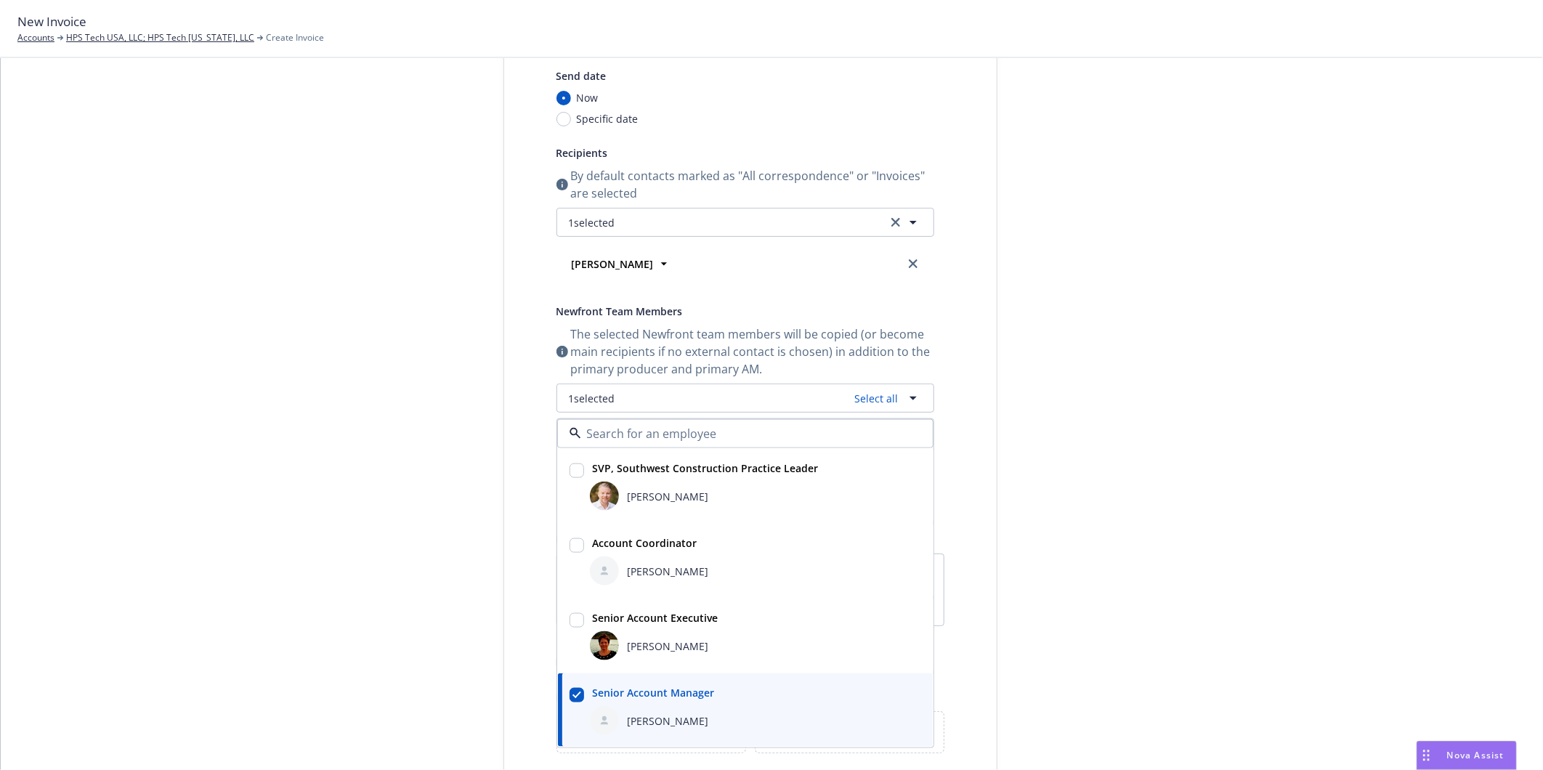
click at [569, 469] on input "checkbox" at bounding box center [576, 470] width 15 height 15
checkbox input "true"
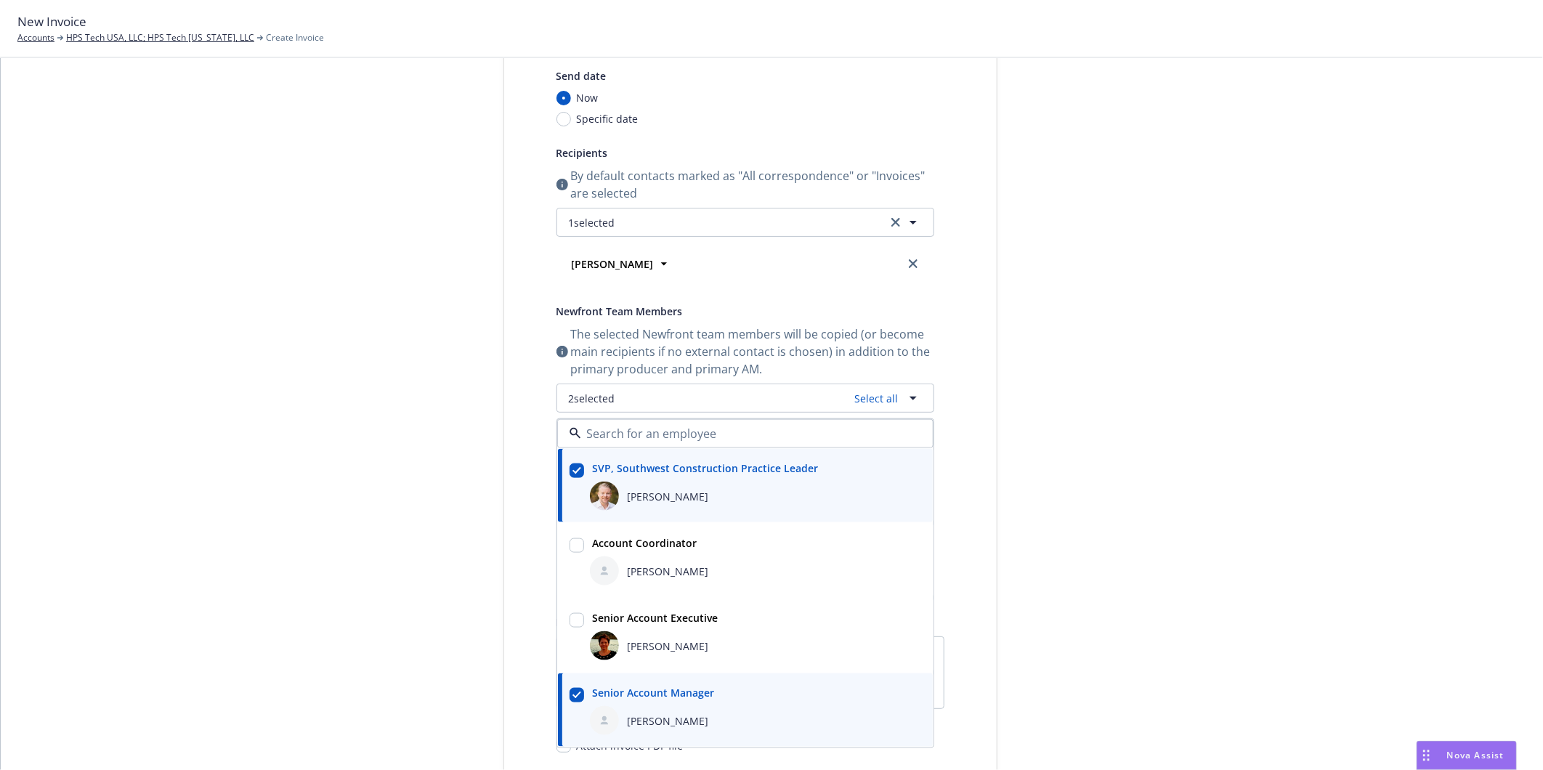
click at [1100, 440] on div at bounding box center [1127, 440] width 203 height 970
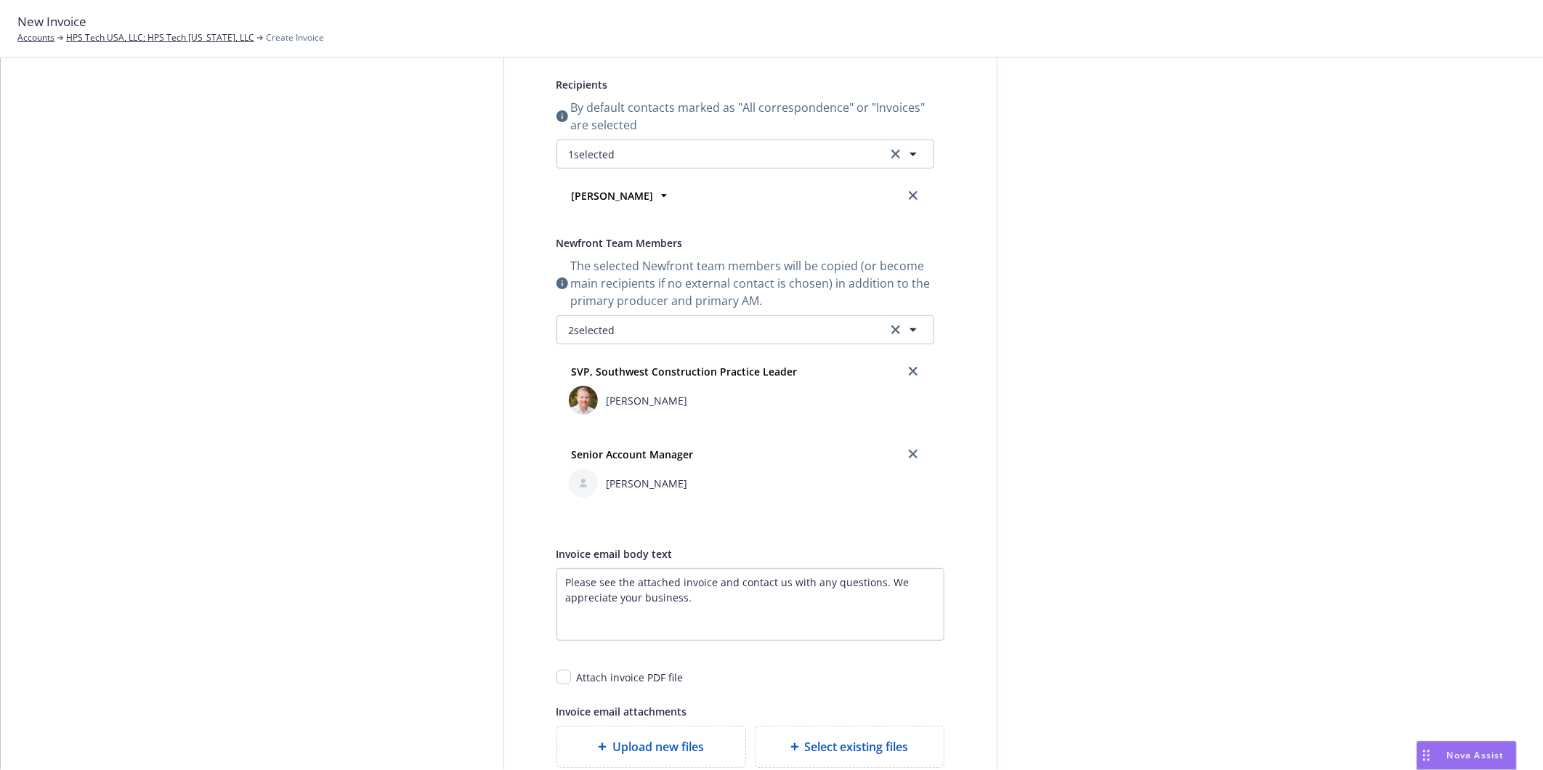
scroll to position [323, 0]
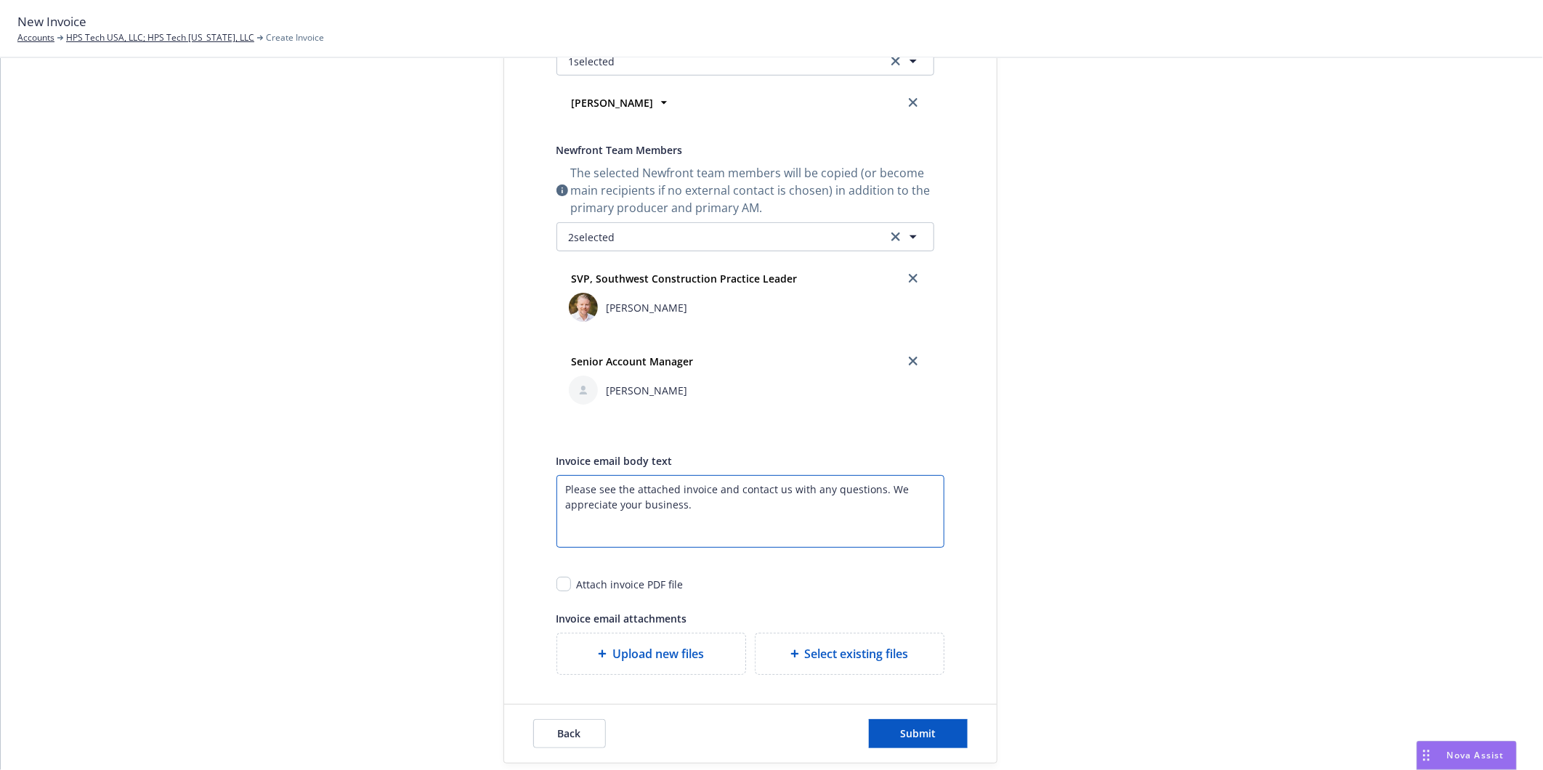
drag, startPoint x: 708, startPoint y: 488, endPoint x: 750, endPoint y: 540, distance: 66.1
click at [750, 540] on textarea "Please see the attached invoice and contact us with any questions. We appreciat…" at bounding box center [750, 511] width 388 height 73
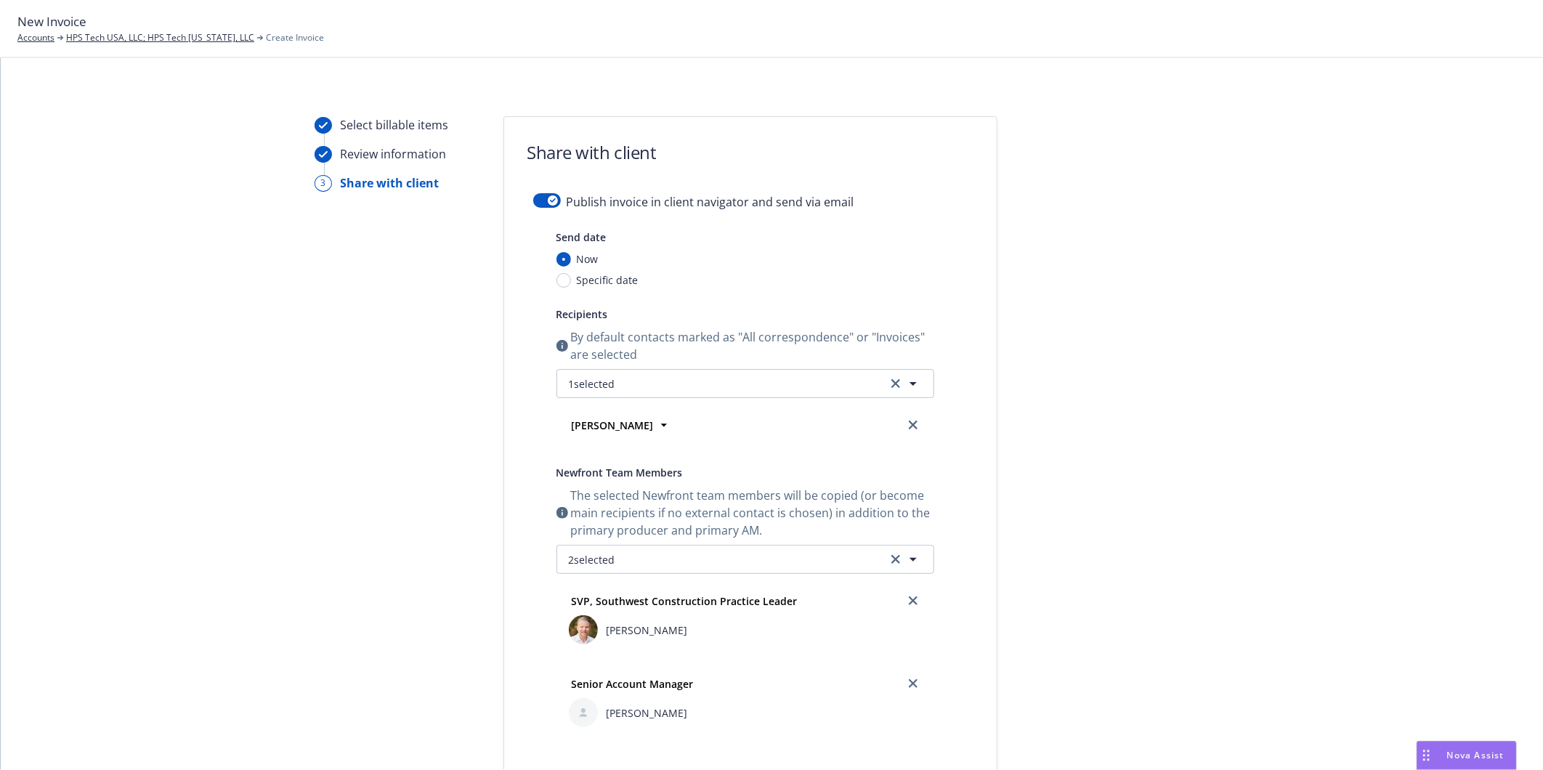
scroll to position [403, 0]
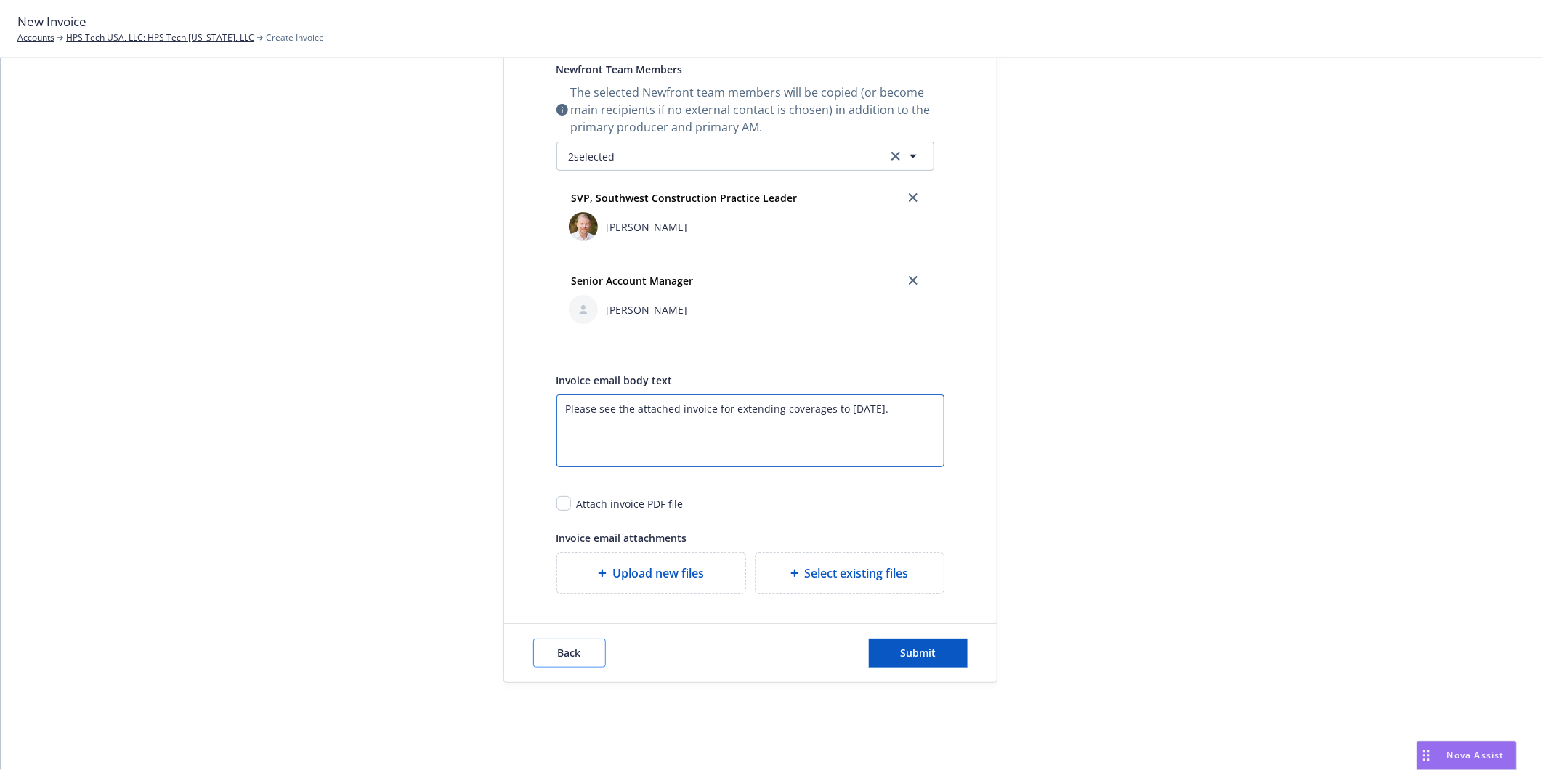
type textarea "Please see the attached invoice for extending coverages to 10/15/2025."
click at [564, 652] on span "Back" at bounding box center [569, 653] width 23 height 14
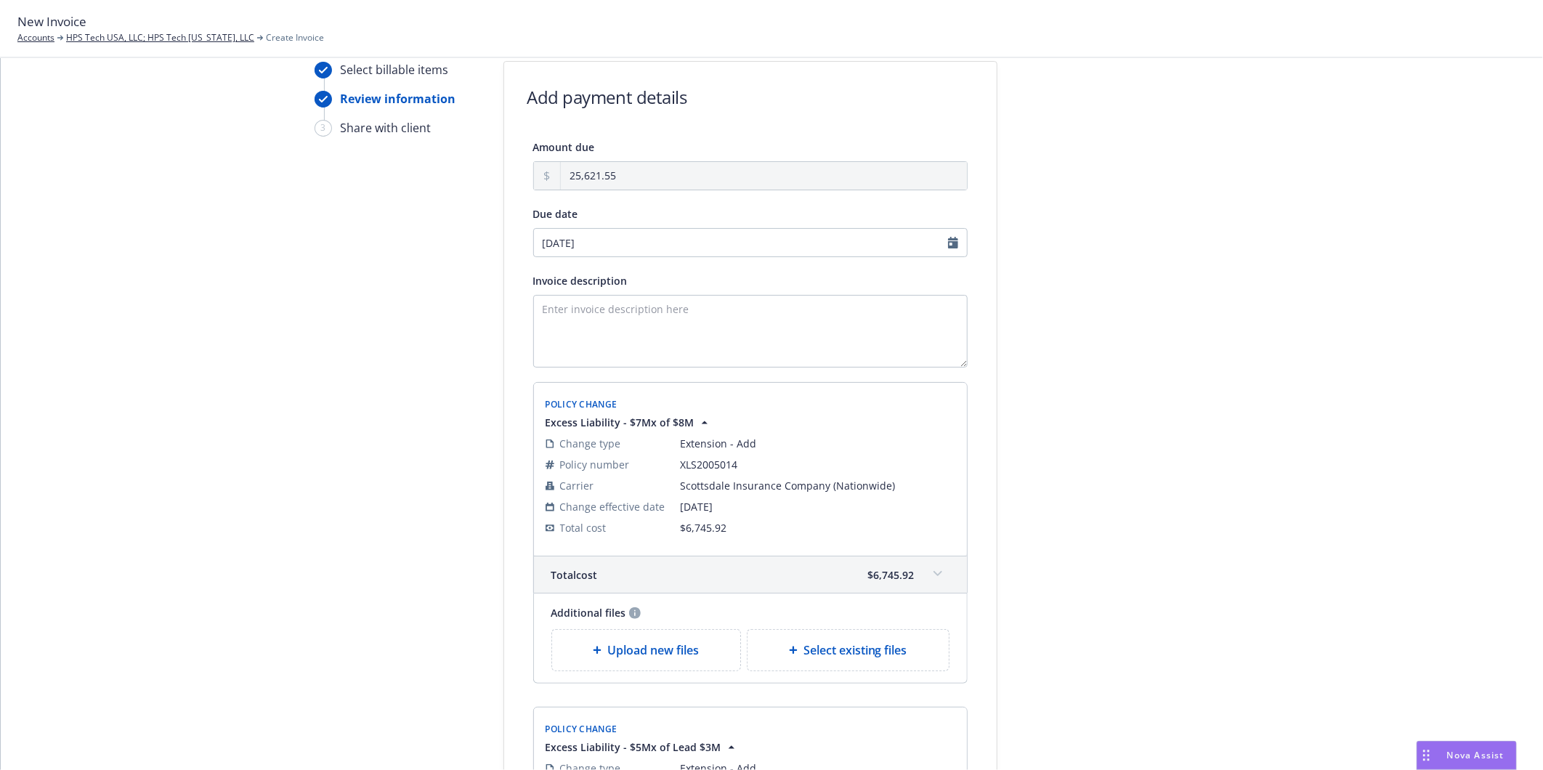
scroll to position [0, 0]
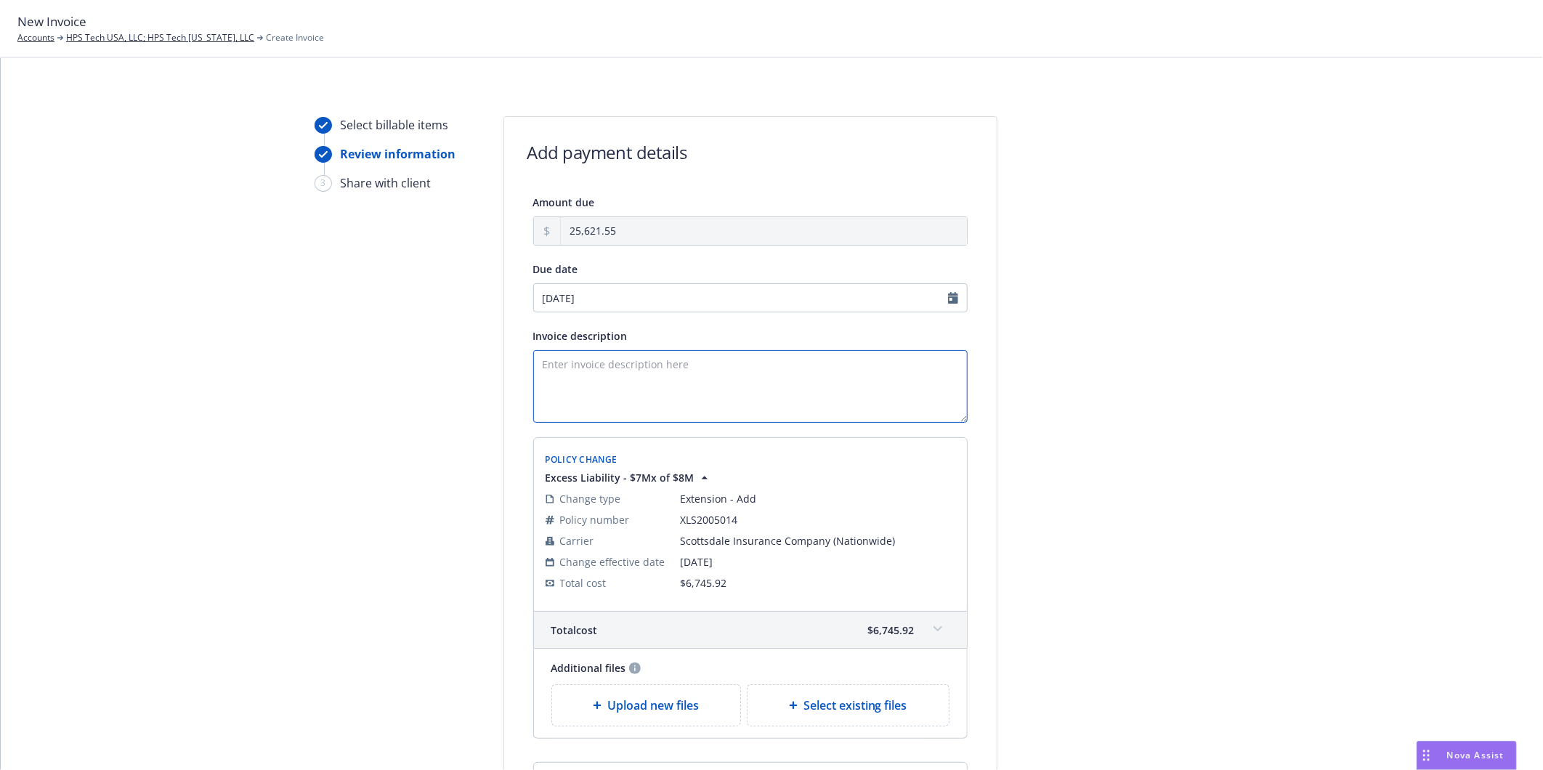
click at [608, 384] on textarea "Invoice description" at bounding box center [750, 386] width 434 height 73
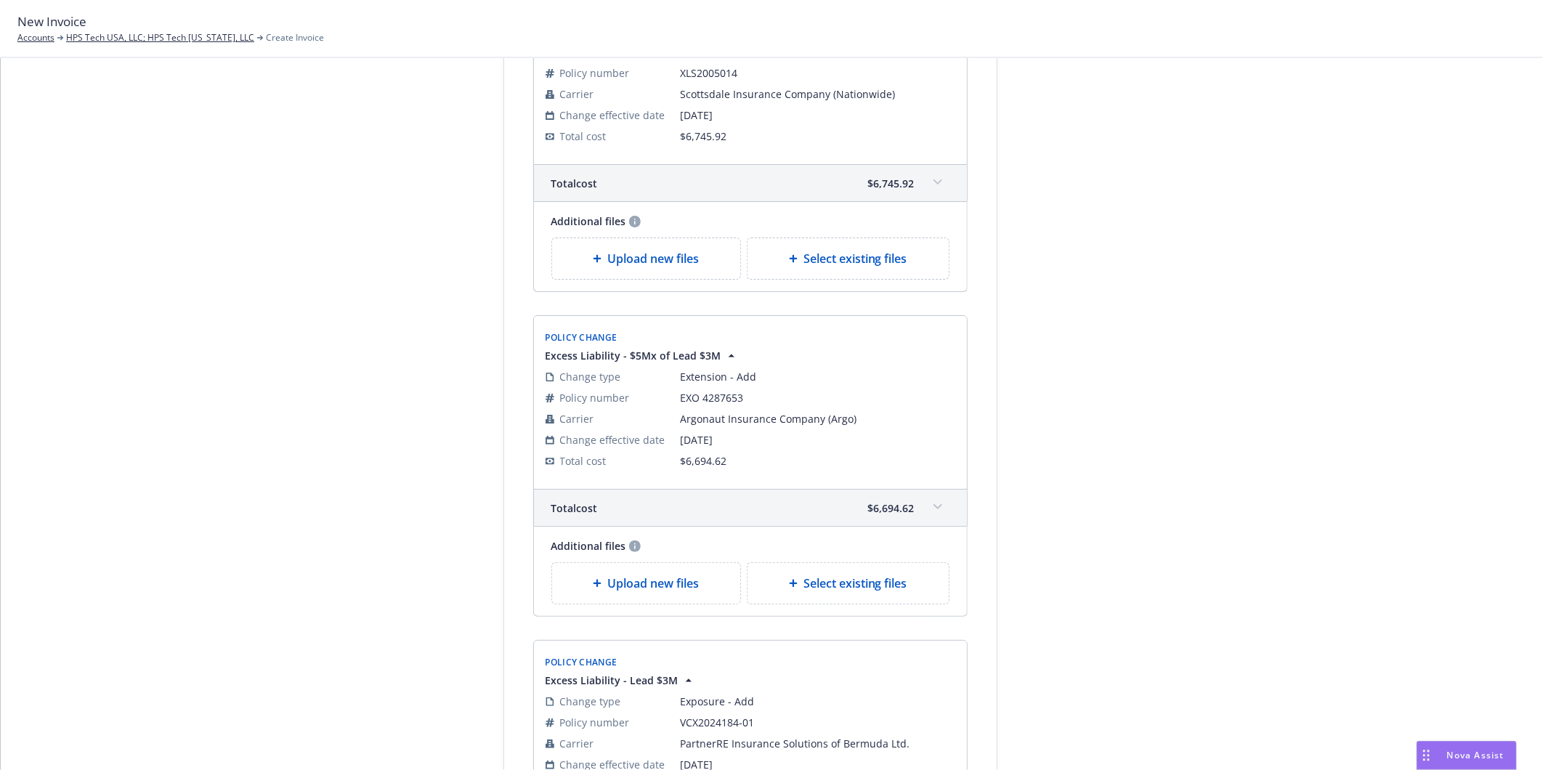
scroll to position [484, 0]
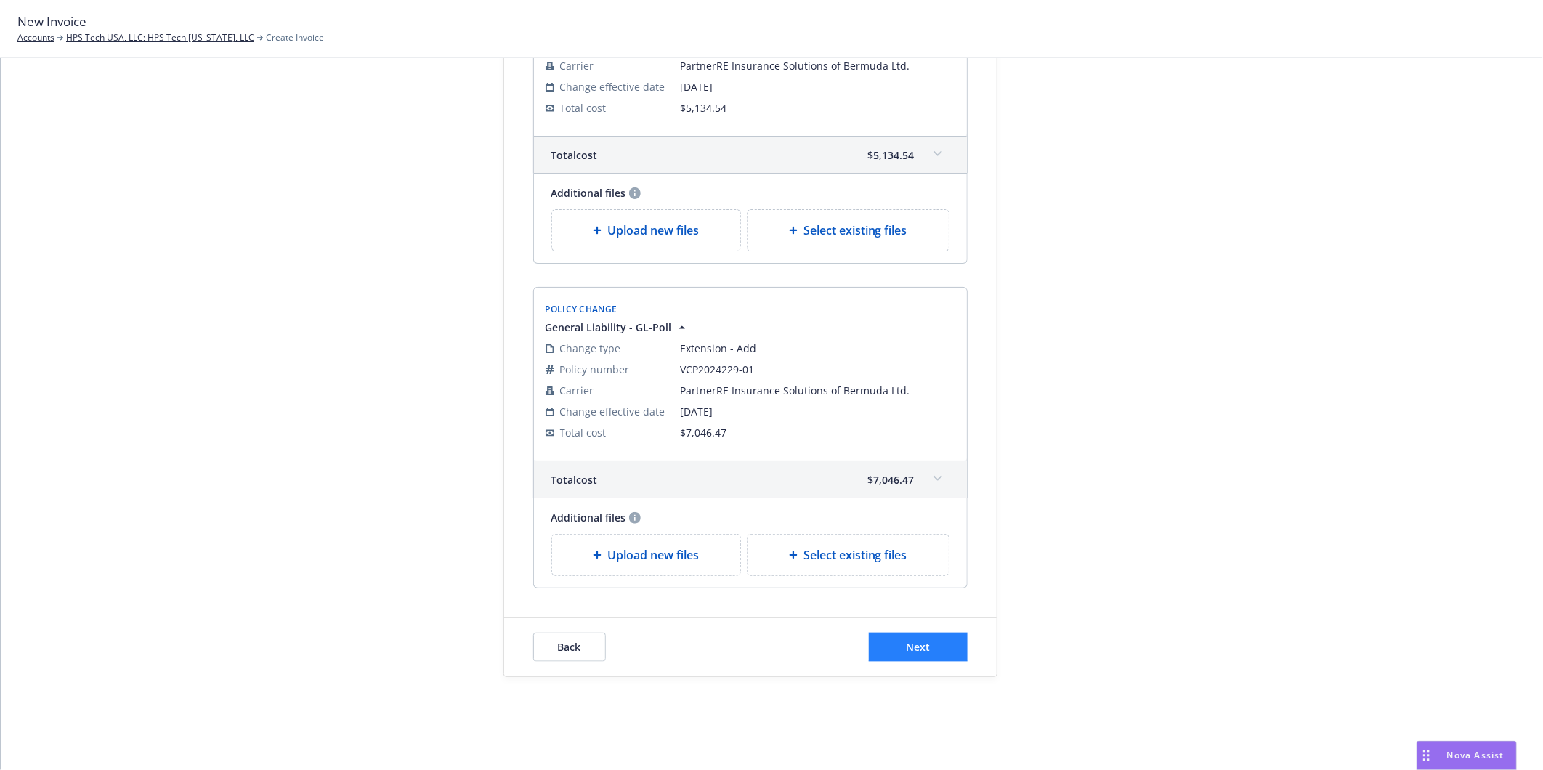
type textarea "Extending coverages to [DATE]"
click at [930, 643] on button "Next" at bounding box center [918, 647] width 99 height 29
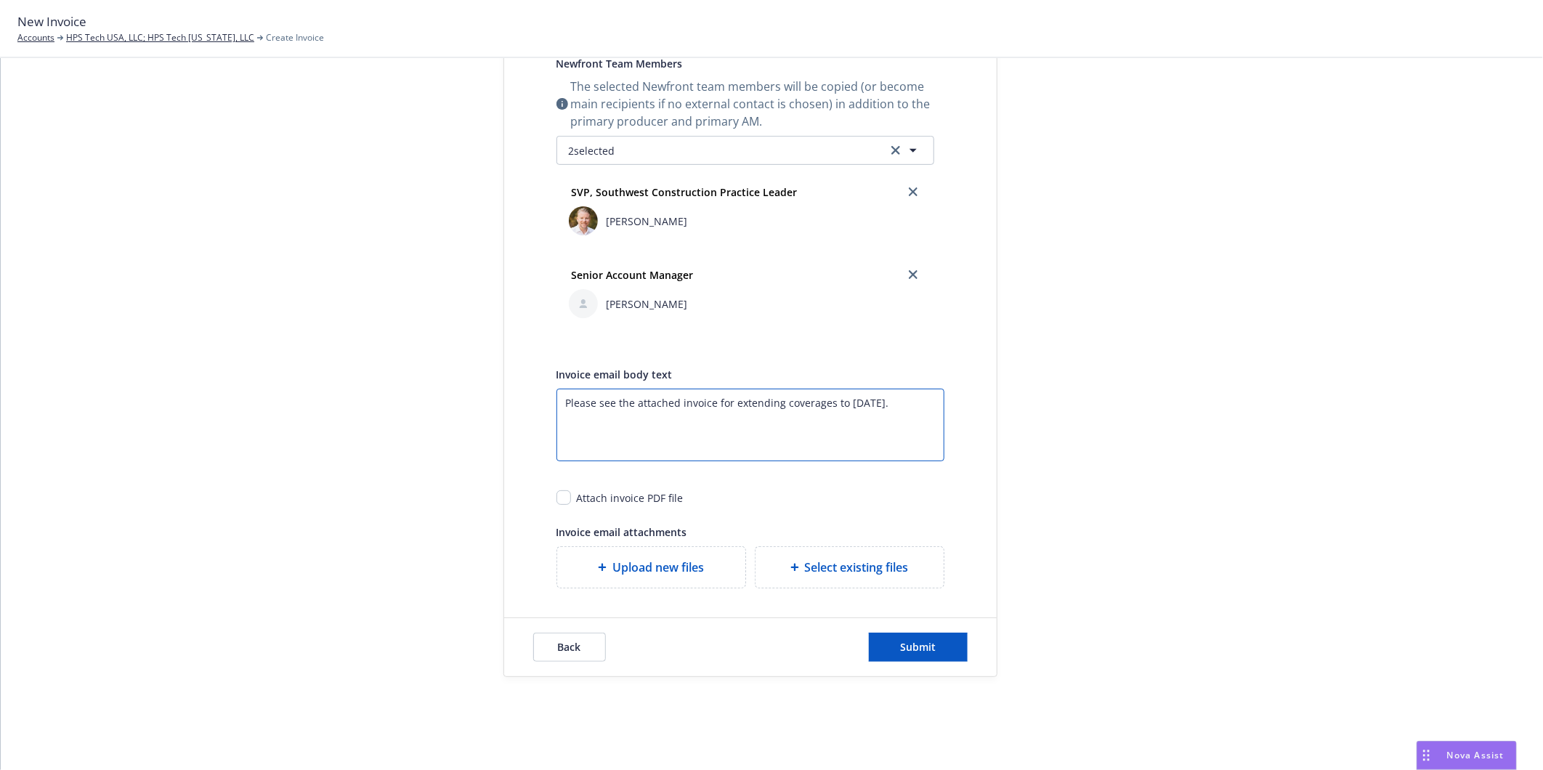
drag, startPoint x: 817, startPoint y: 402, endPoint x: 454, endPoint y: 394, distance: 363.3
click at [454, 394] on div "Select billable items Review information 3 Share with client Share with client …" at bounding box center [771, 192] width 1507 height 970
click at [1133, 394] on div at bounding box center [1127, 192] width 203 height 970
click at [776, 403] on textarea "Please see the attached invoice for extending coverages to 10/15/2025." at bounding box center [750, 425] width 388 height 73
drag, startPoint x: 778, startPoint y: 400, endPoint x: 806, endPoint y: 400, distance: 28.3
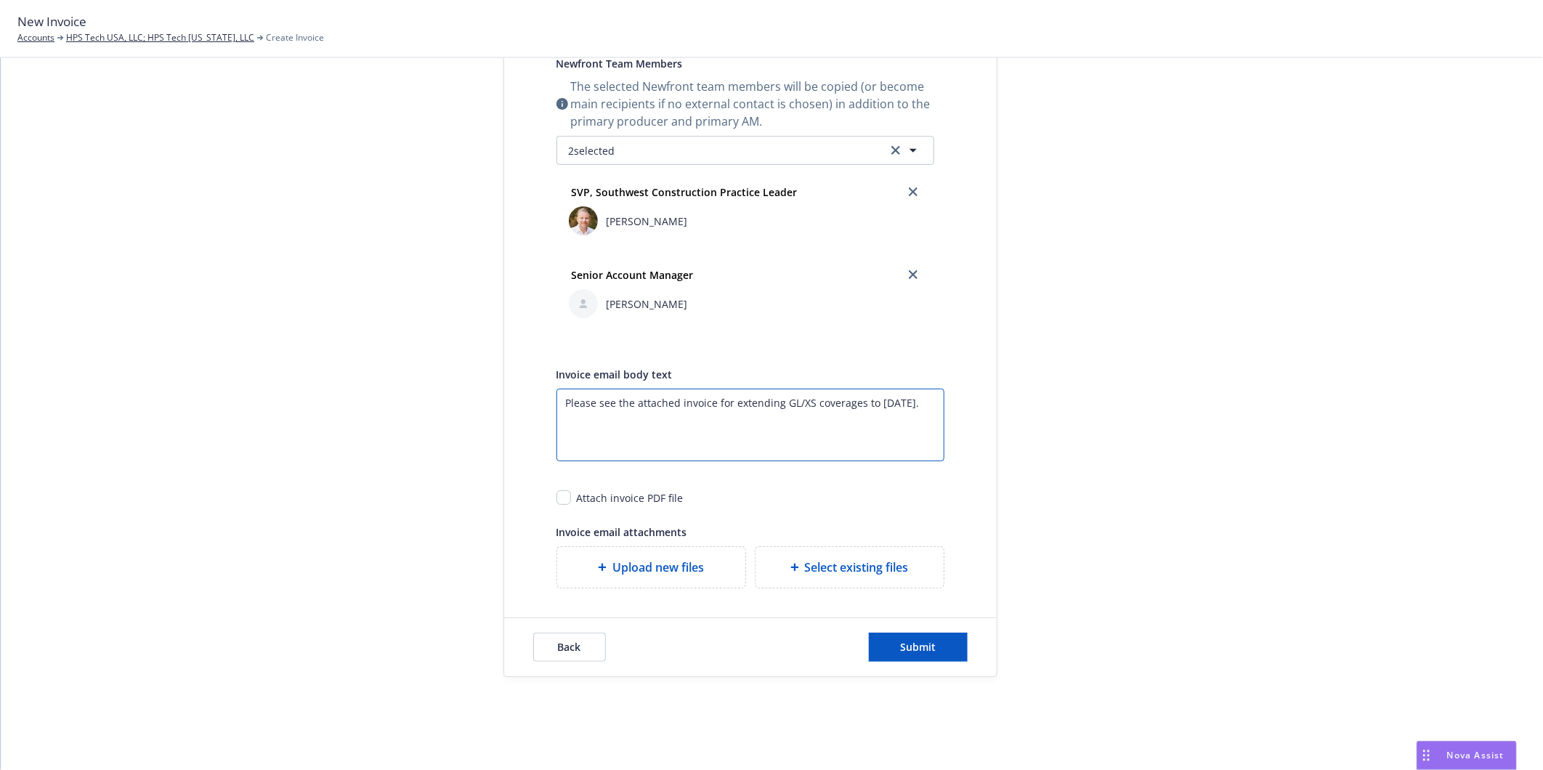
click at [806, 400] on textarea "Please see the attached invoice for extending GL/XS coverages to 10/15/2025." at bounding box center [750, 425] width 388 height 73
type textarea "Please see the attached invoice for extending General Liability & Excess Liabil…"
click at [925, 648] on span "Submit" at bounding box center [918, 647] width 36 height 14
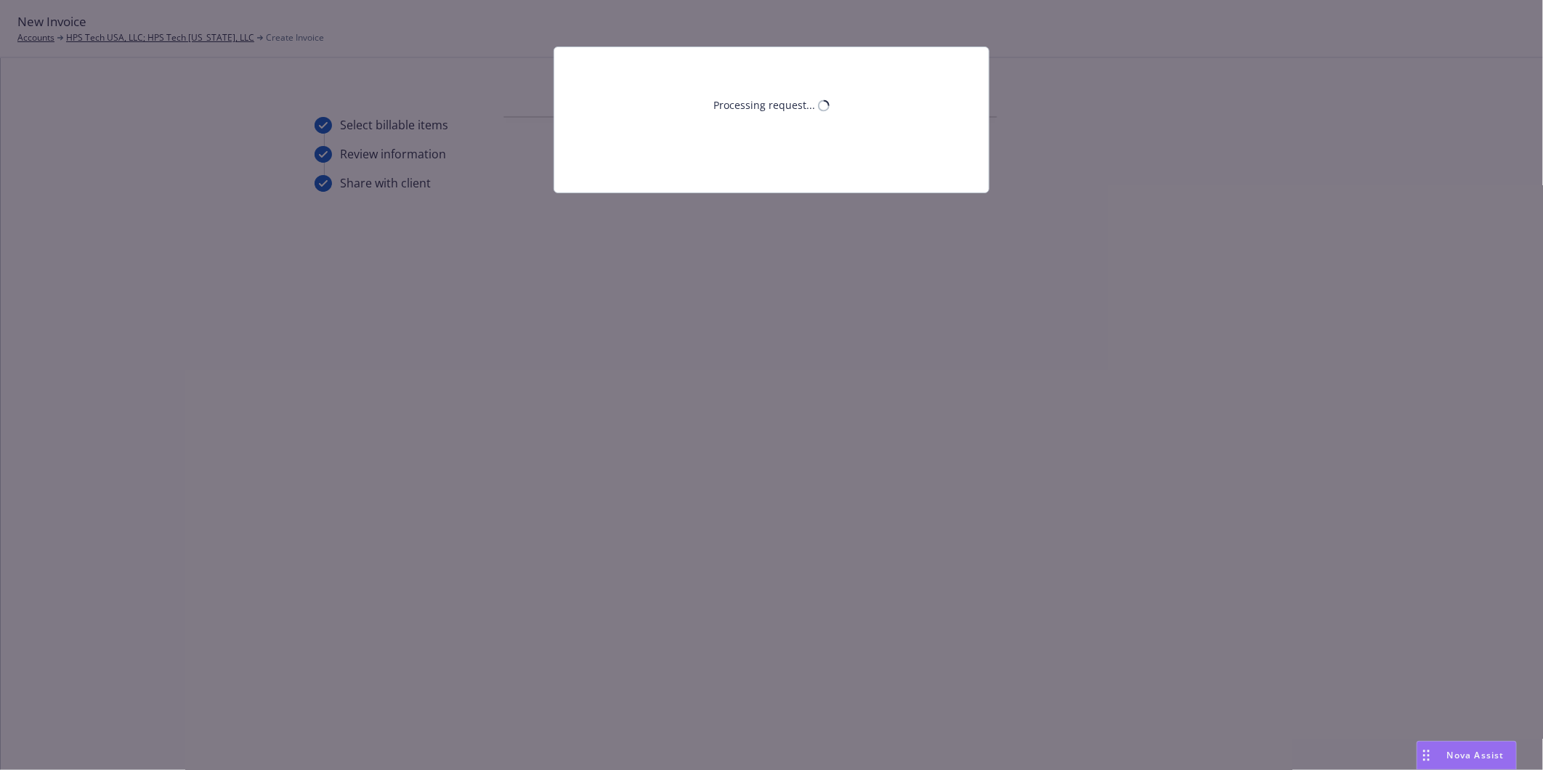
scroll to position [0, 0]
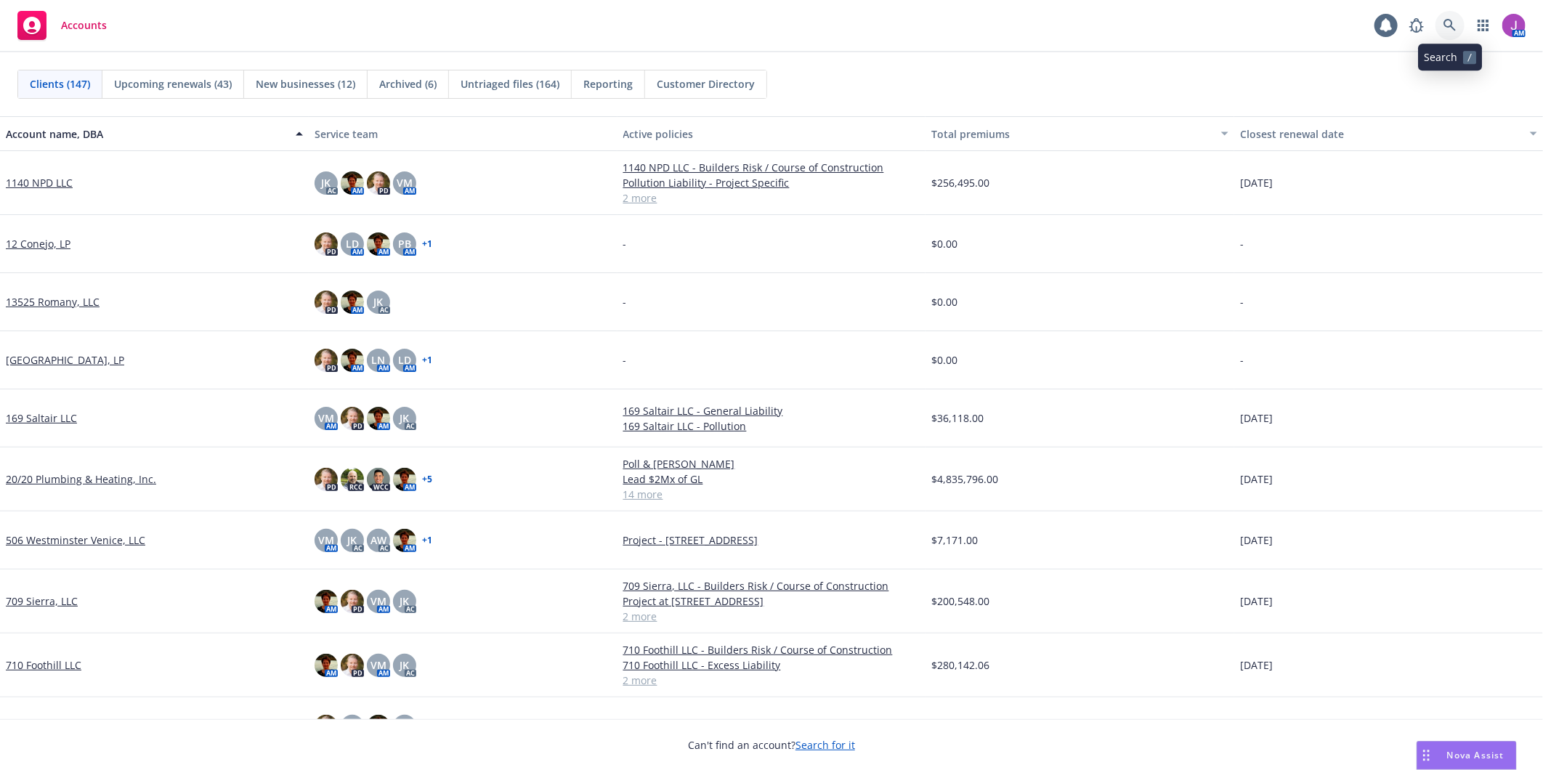
click at [1444, 31] on icon at bounding box center [1449, 25] width 13 height 13
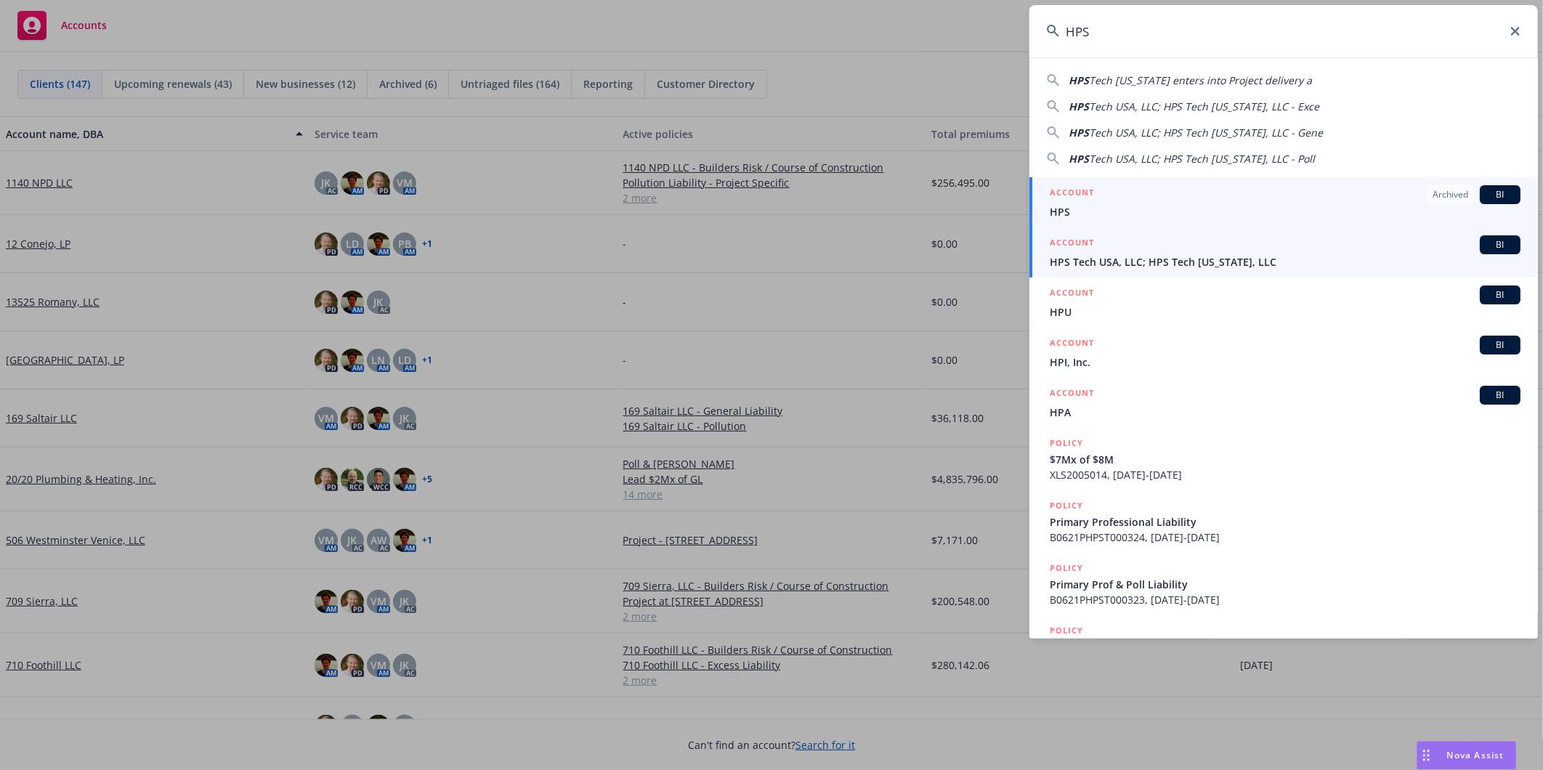
type input "HPS"
click at [1108, 259] on span "HPS Tech USA, LLC; HPS Tech [US_STATE], LLC" at bounding box center [1285, 261] width 471 height 15
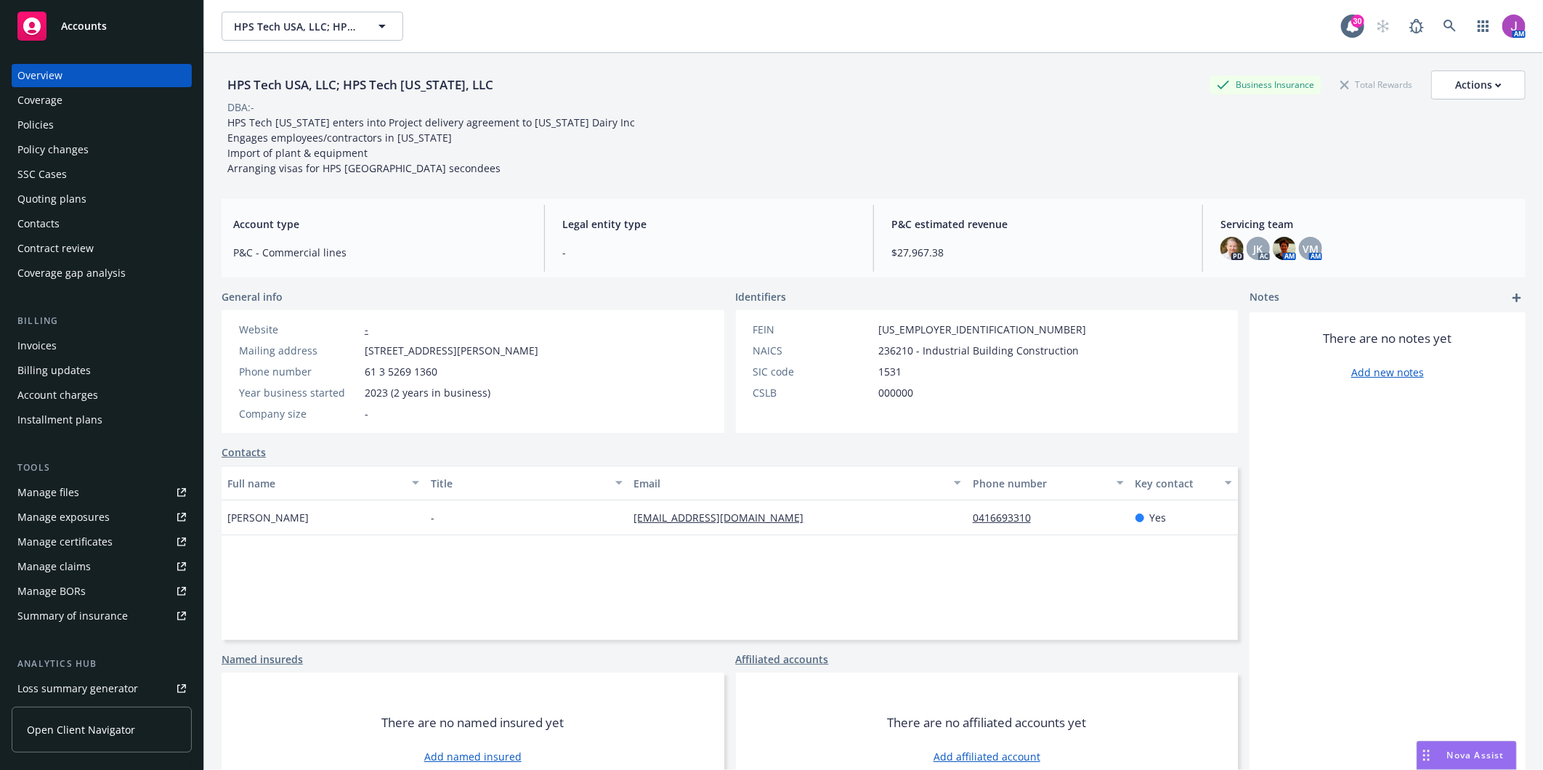
click at [52, 139] on div "Policy changes" at bounding box center [52, 149] width 71 height 23
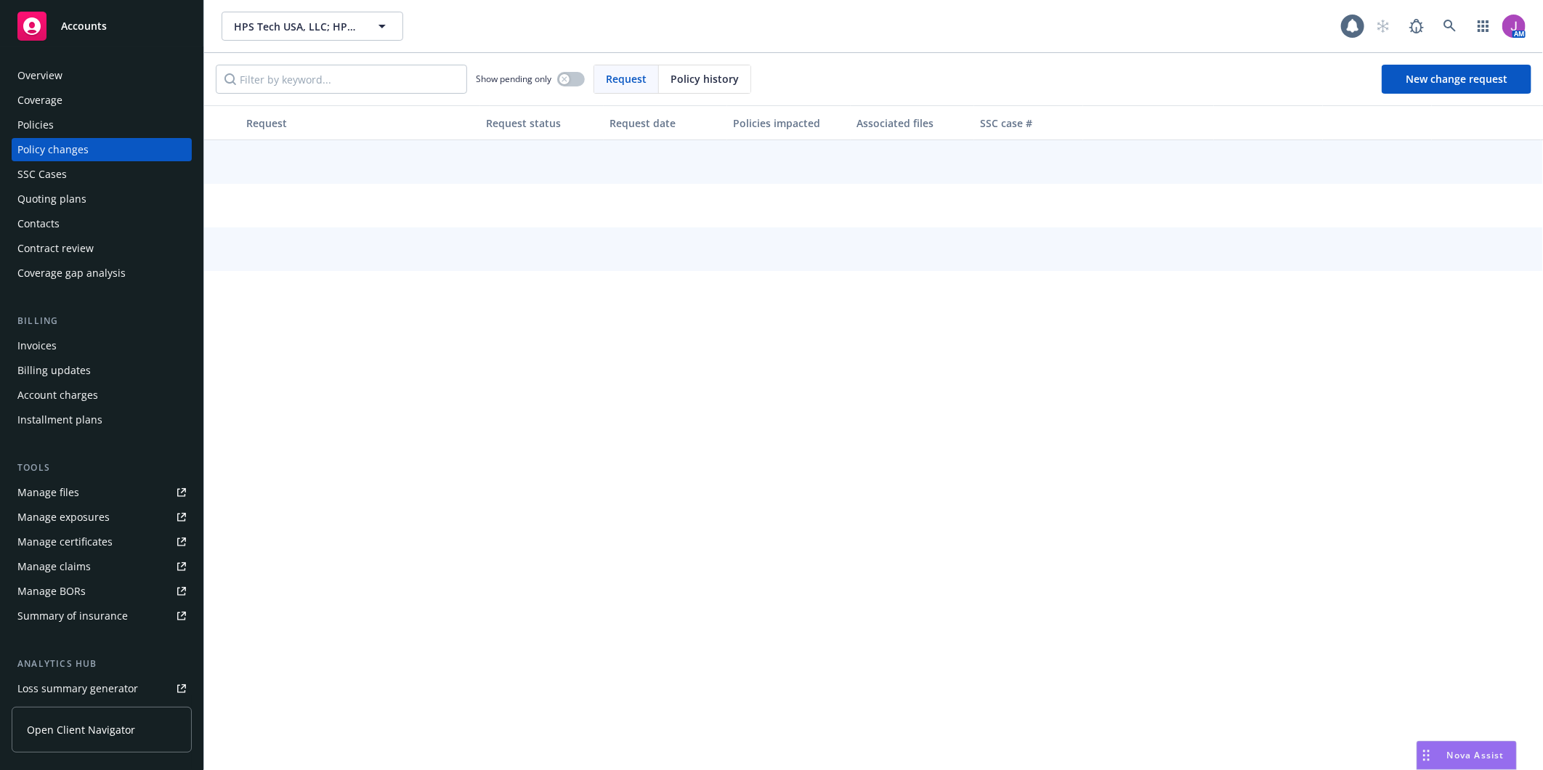
click at [41, 123] on div "Policies" at bounding box center [35, 124] width 36 height 23
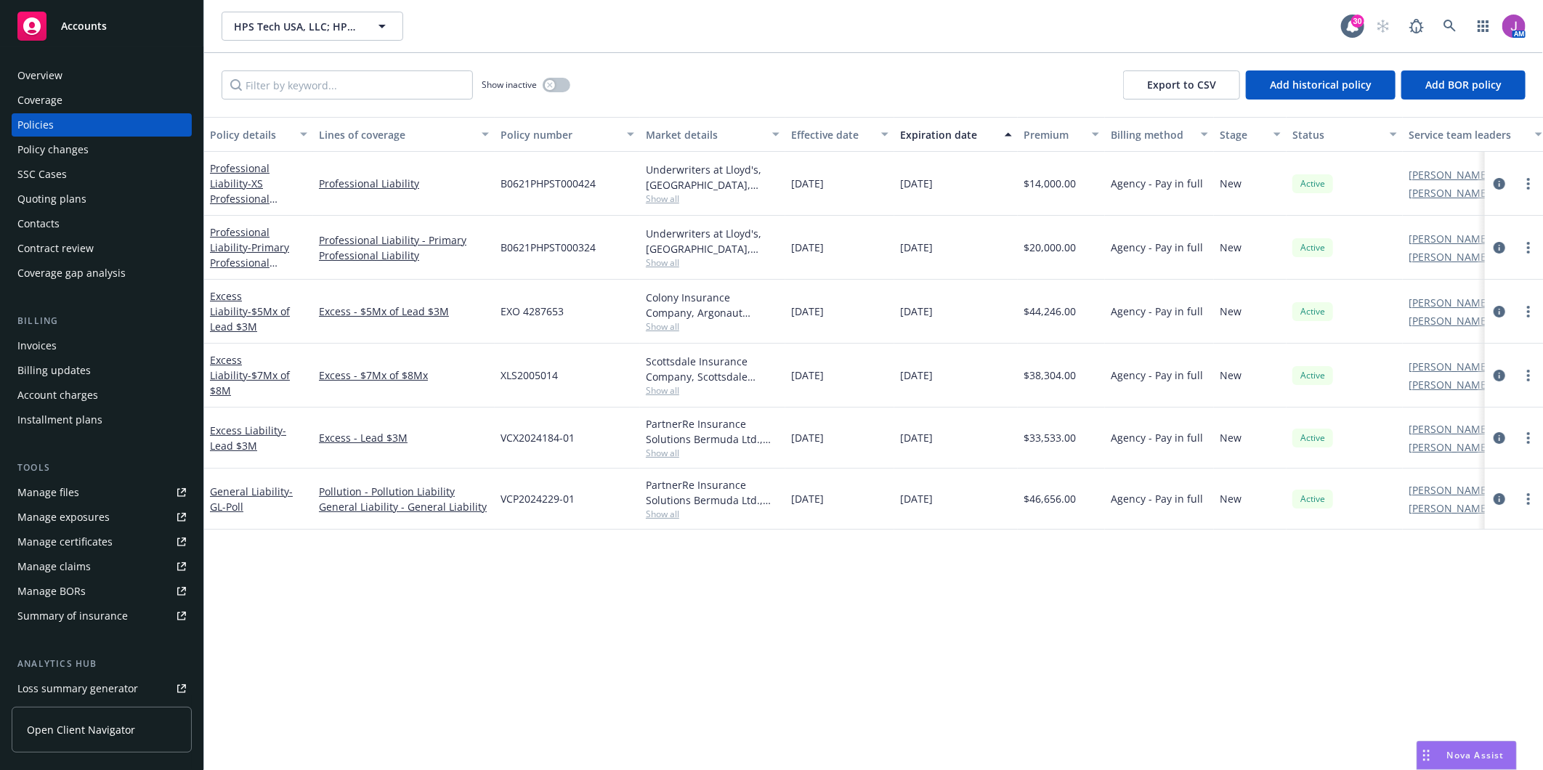
click at [42, 221] on div "Contacts" at bounding box center [38, 223] width 42 height 23
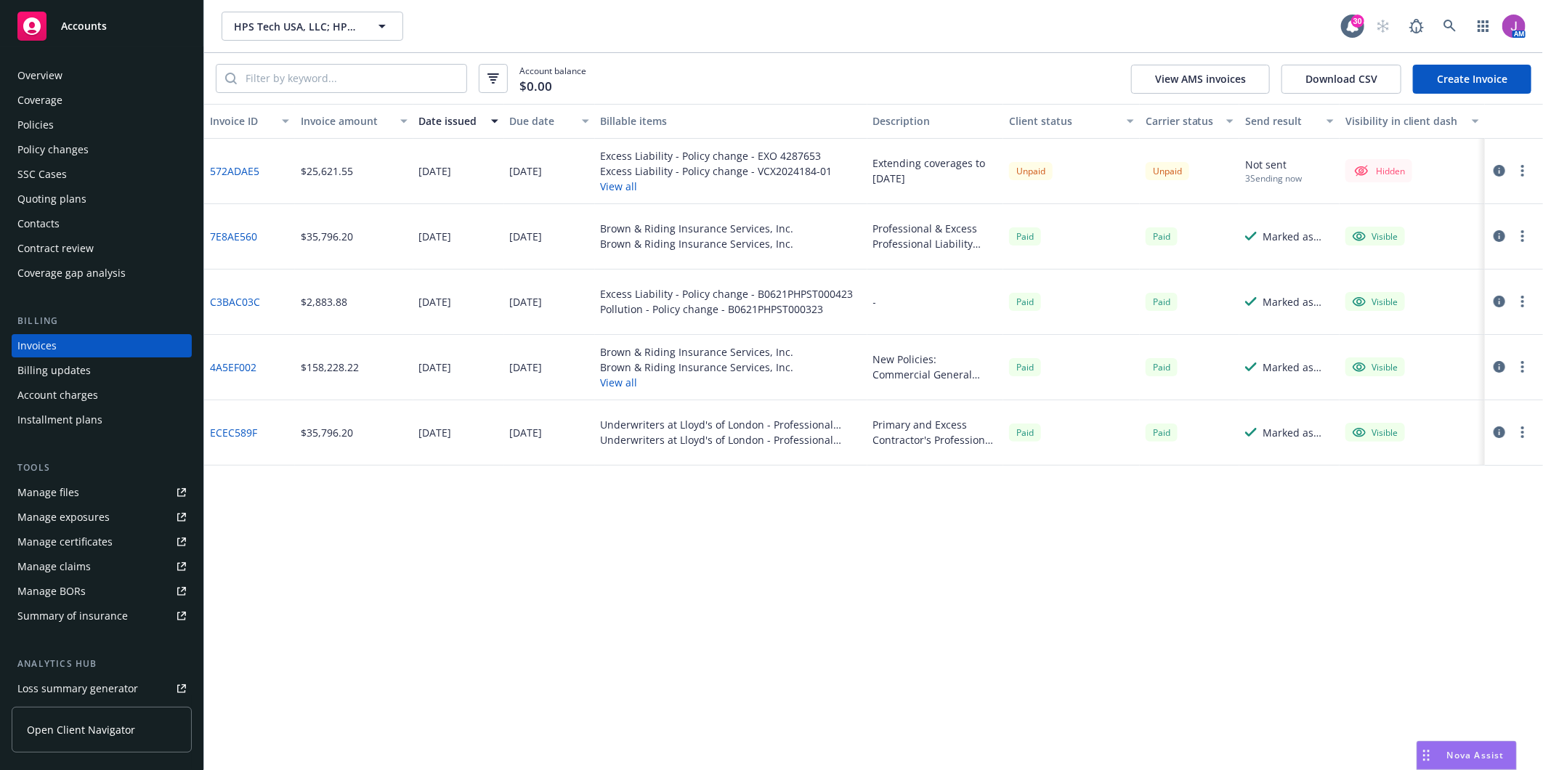
click at [1519, 172] on button "button" at bounding box center [1522, 170] width 17 height 17
click at [1414, 284] on link "Make it visible in client dash" at bounding box center [1437, 288] width 185 height 29
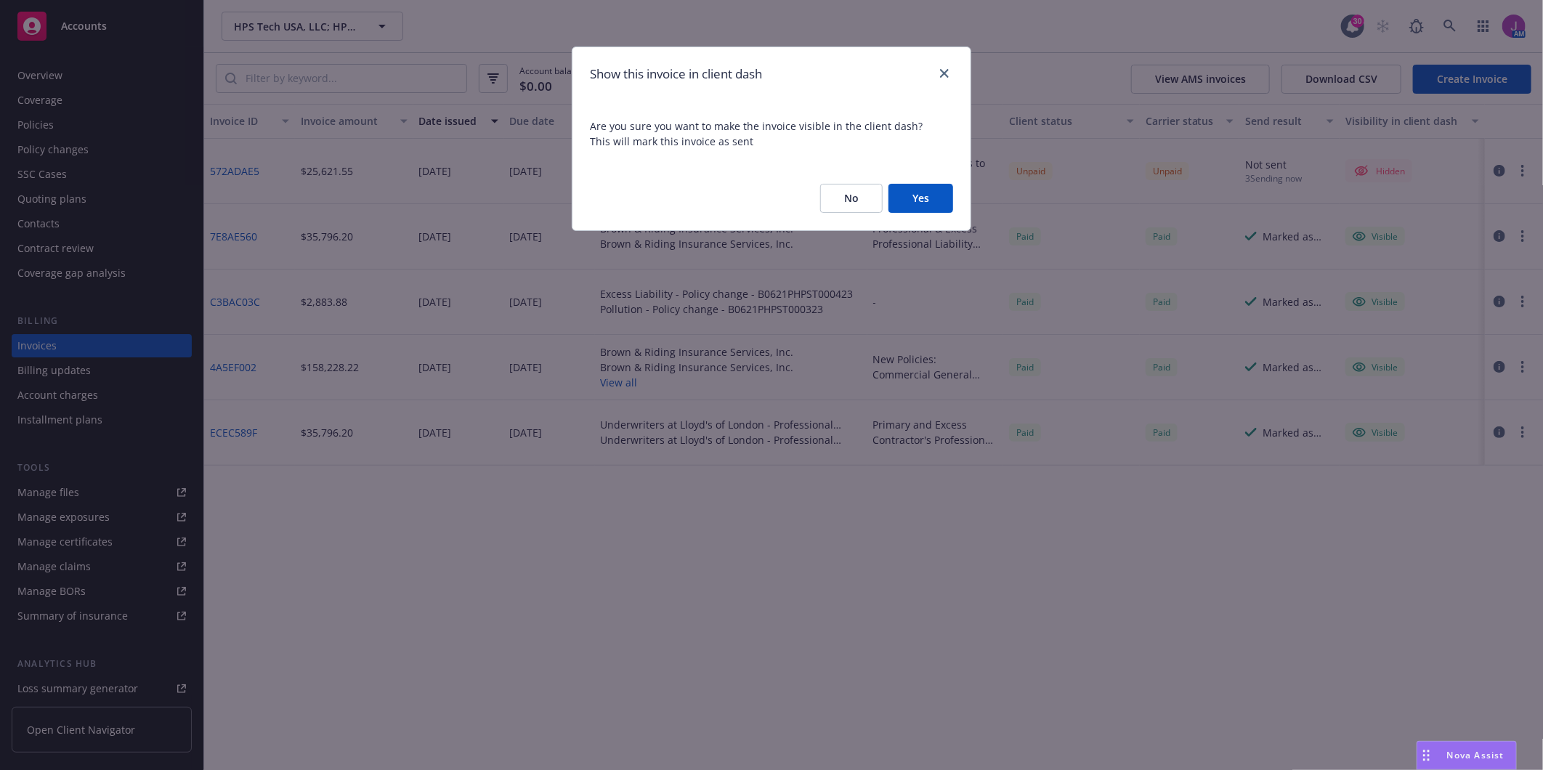
click at [938, 200] on button "Yes" at bounding box center [920, 198] width 65 height 29
